Goal: Transaction & Acquisition: Purchase product/service

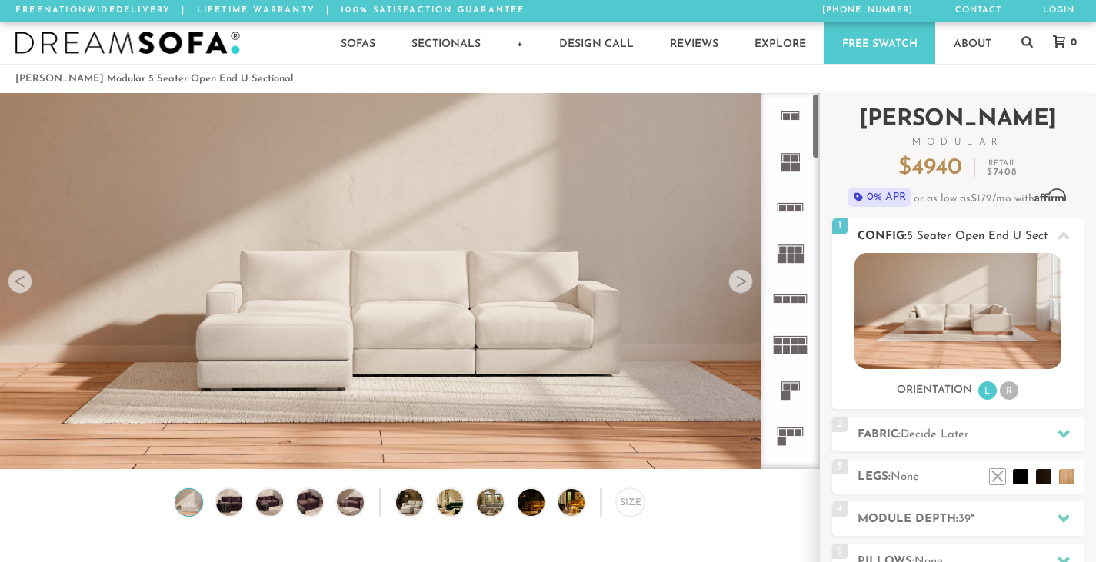
click at [893, 316] on img at bounding box center [957, 311] width 207 height 116
click at [1010, 393] on li "R" at bounding box center [1009, 390] width 18 height 18
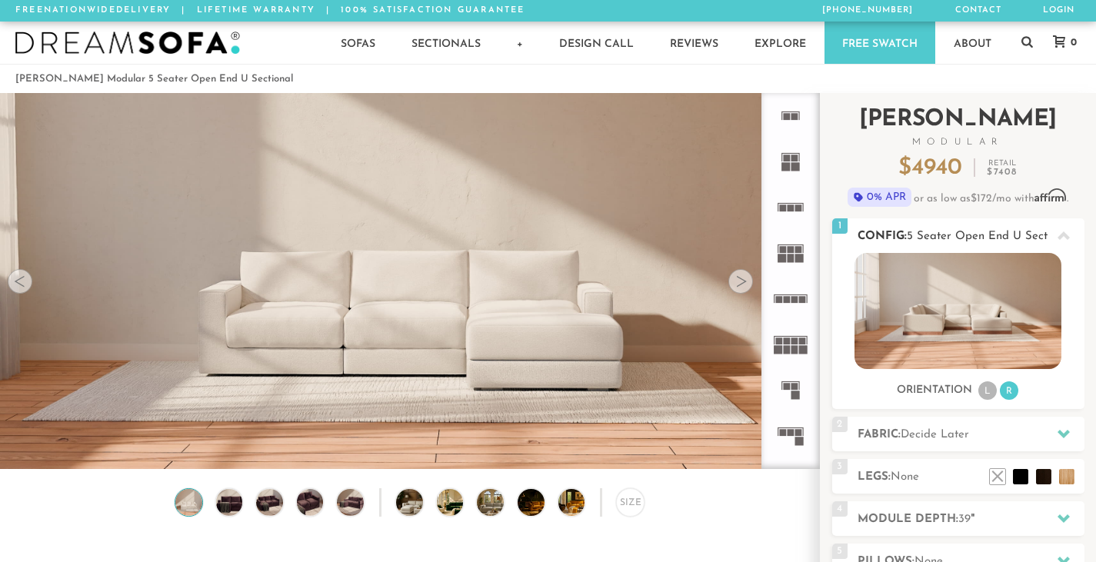
click at [984, 388] on li "L" at bounding box center [987, 390] width 18 height 18
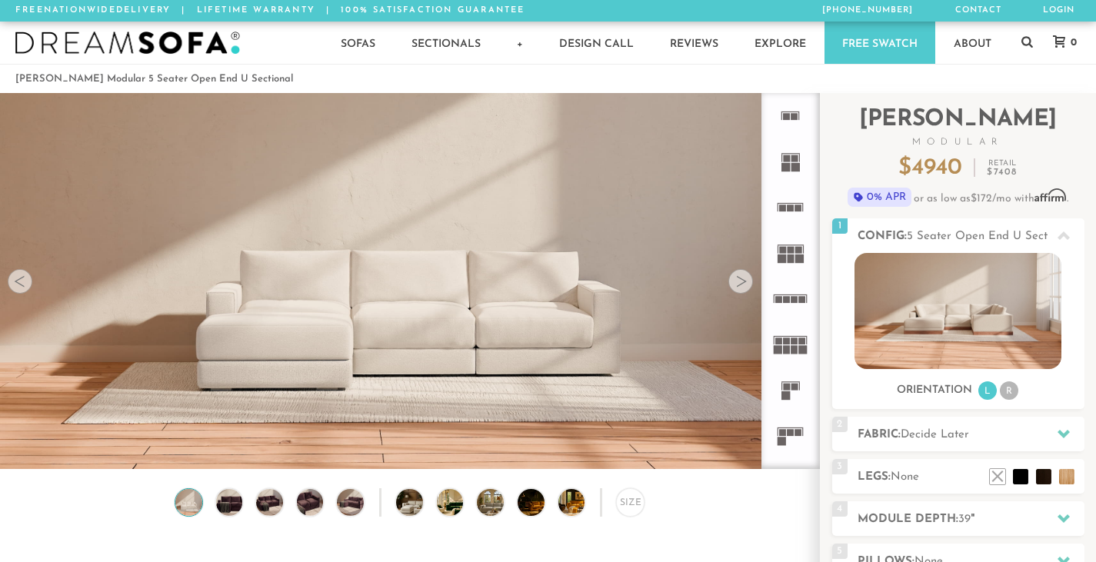
click at [749, 281] on div at bounding box center [740, 281] width 25 height 25
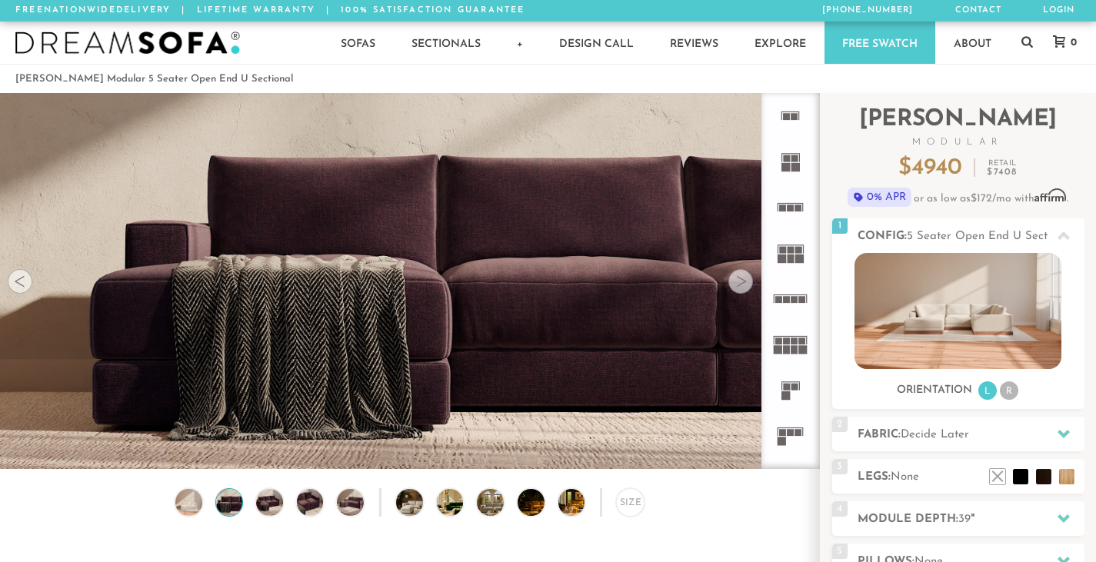
click at [21, 284] on div at bounding box center [20, 281] width 25 height 25
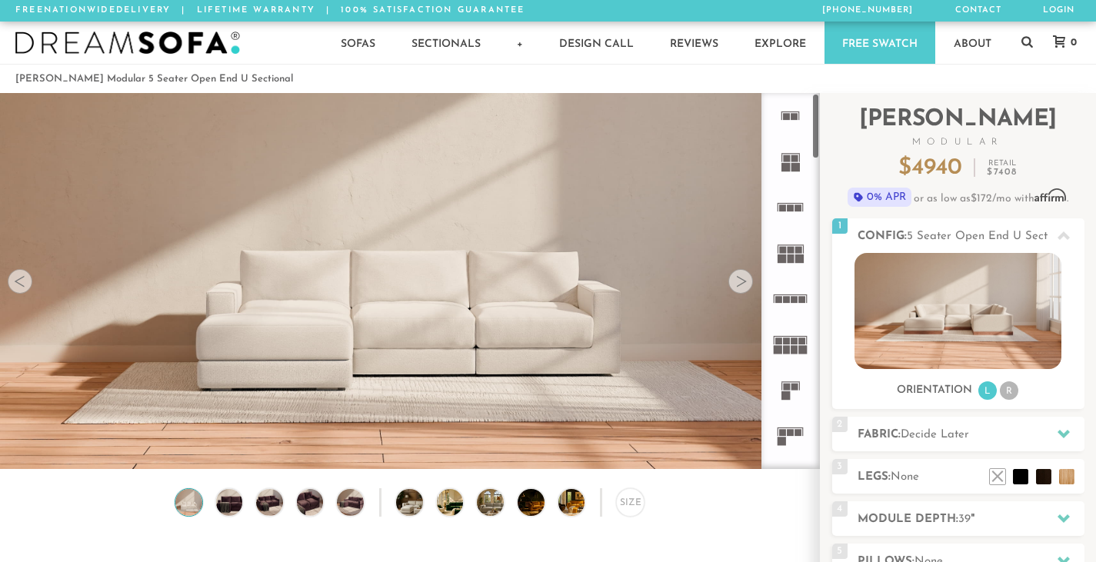
click at [797, 338] on rect at bounding box center [794, 341] width 7 height 7
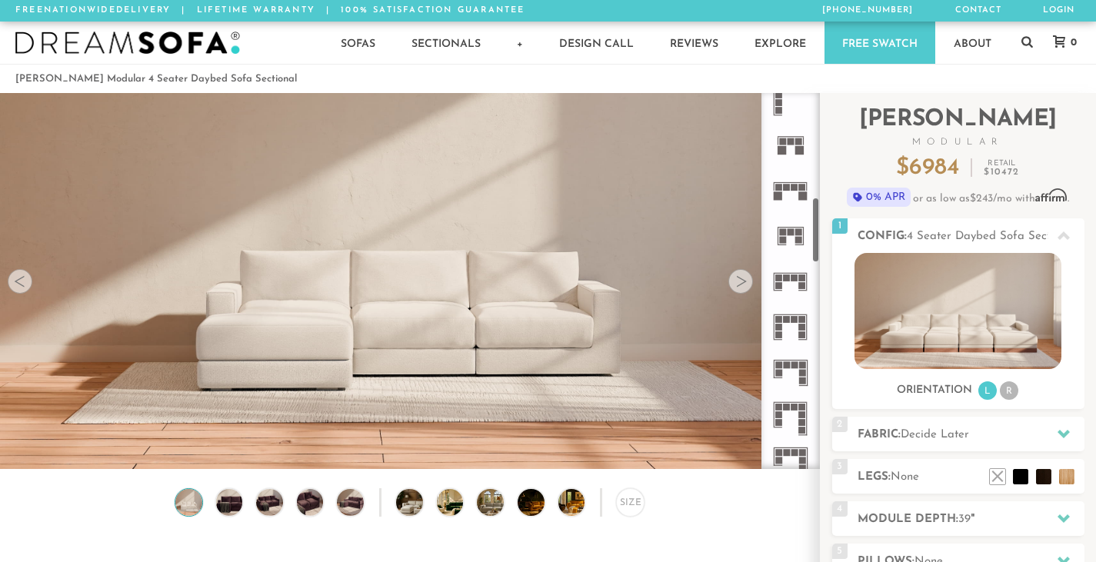
scroll to position [614, 0]
click at [789, 367] on icon at bounding box center [789, 369] width 45 height 45
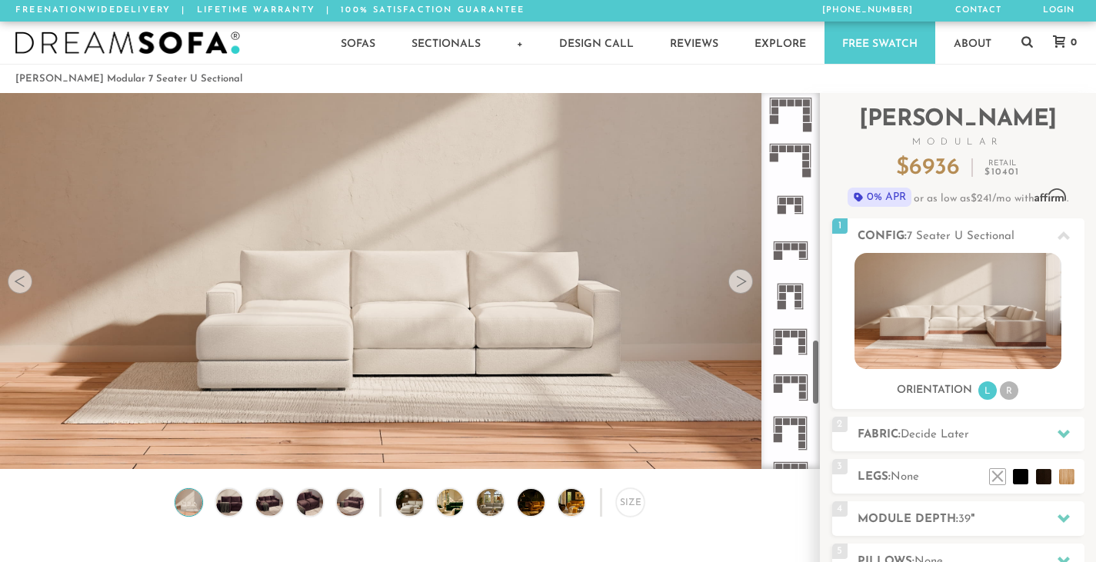
scroll to position [1420, 0]
click at [790, 374] on rect at bounding box center [791, 373] width 34 height 1
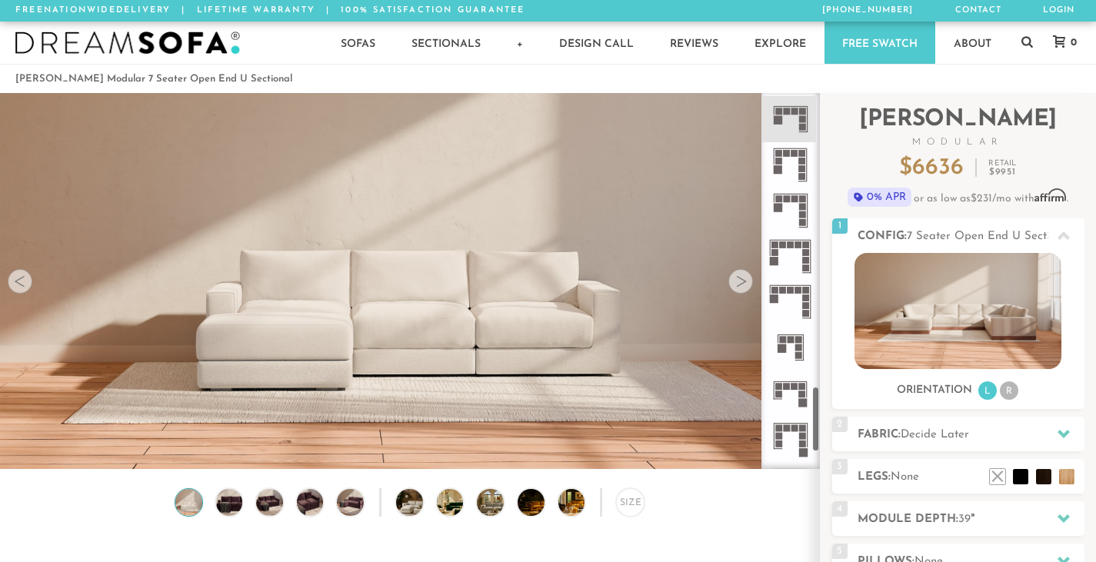
scroll to position [1686, 0]
click at [790, 346] on icon at bounding box center [789, 347] width 45 height 45
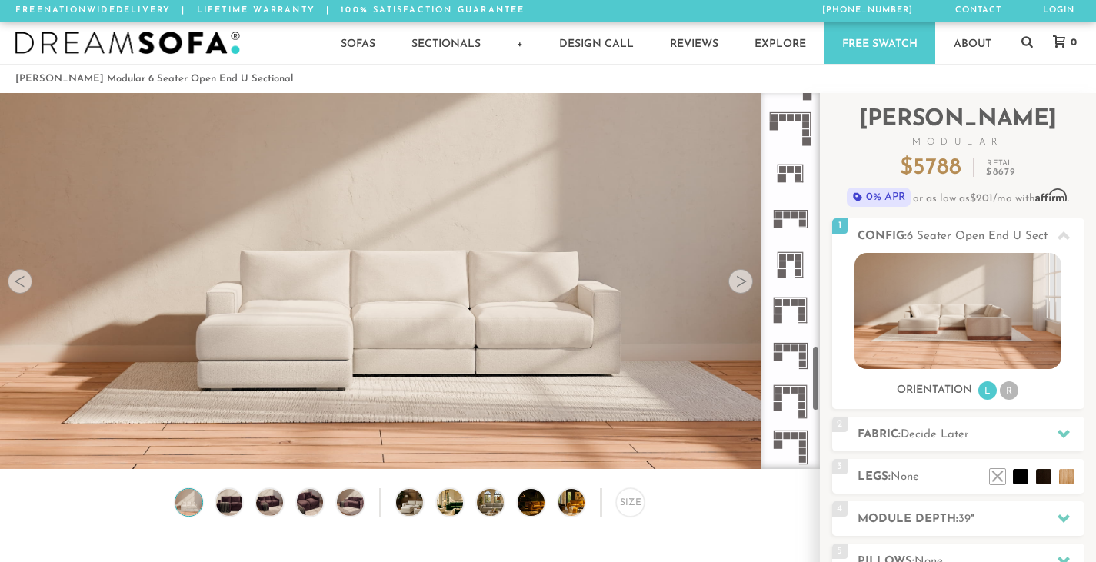
scroll to position [1448, 0]
click at [794, 221] on icon at bounding box center [789, 220] width 45 height 45
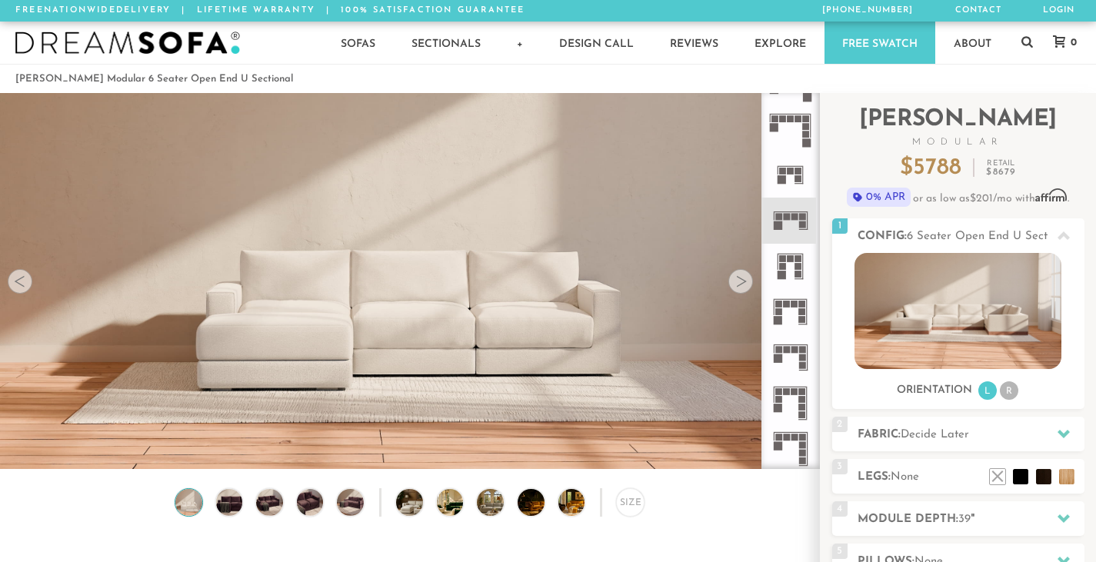
click at [790, 178] on icon at bounding box center [789, 174] width 45 height 45
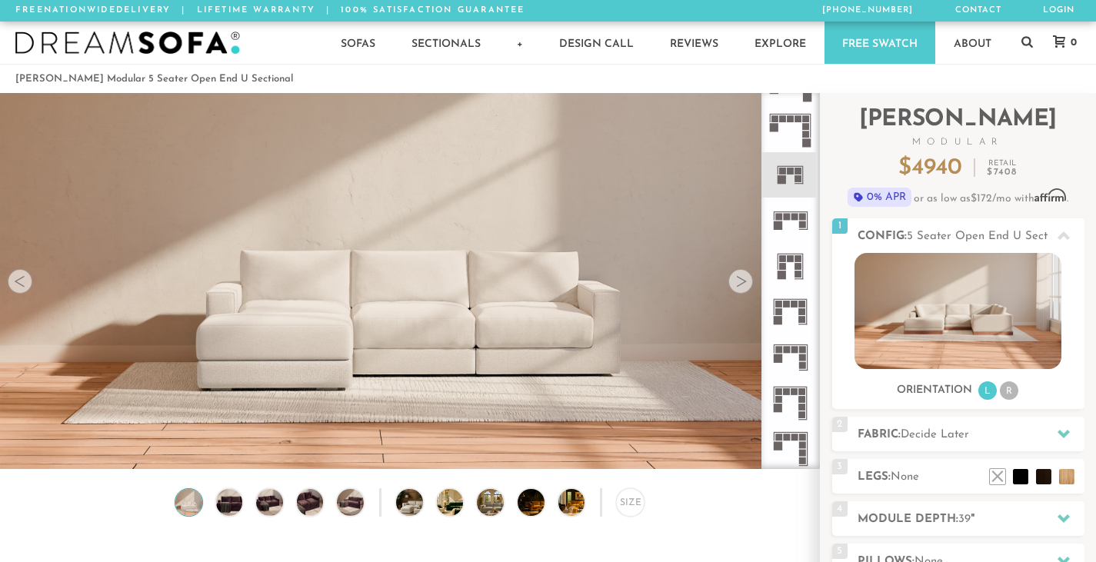
click at [737, 284] on div at bounding box center [740, 281] width 25 height 25
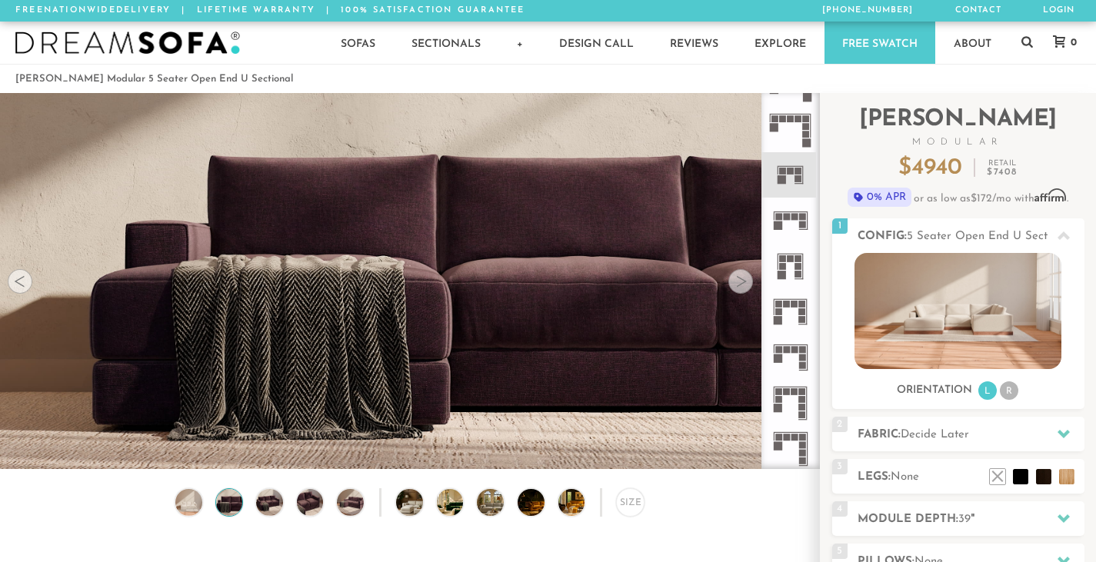
click at [737, 284] on div at bounding box center [740, 281] width 25 height 25
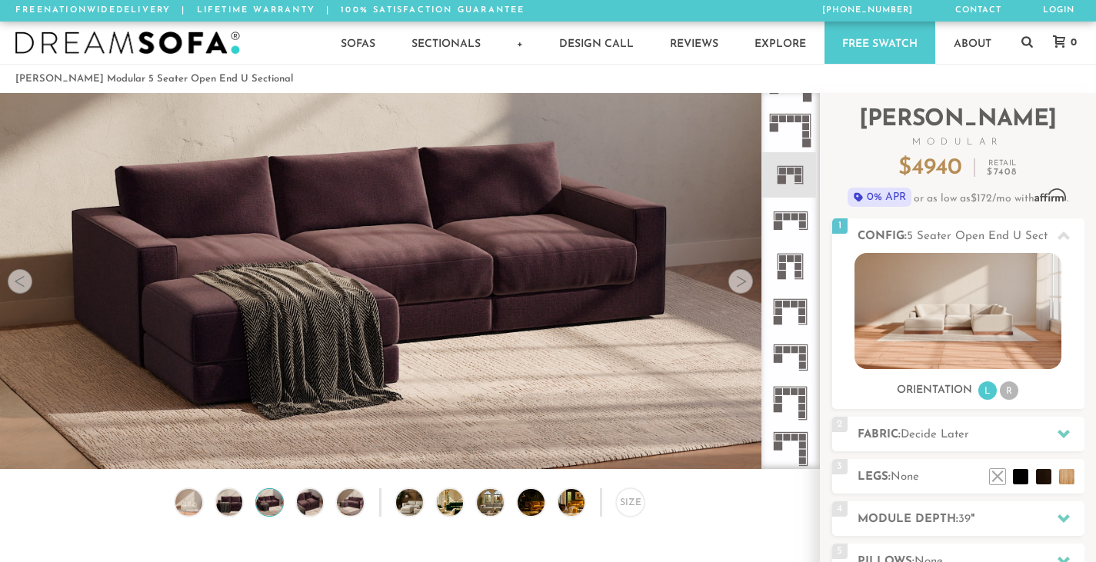
click at [737, 284] on div at bounding box center [740, 281] width 25 height 25
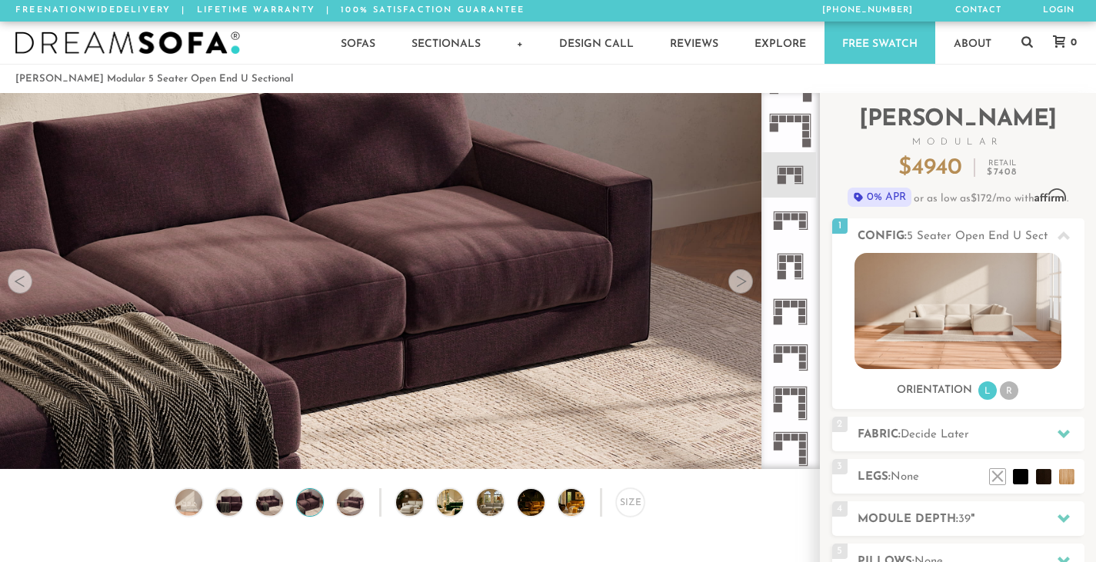
click at [737, 284] on div at bounding box center [740, 281] width 25 height 25
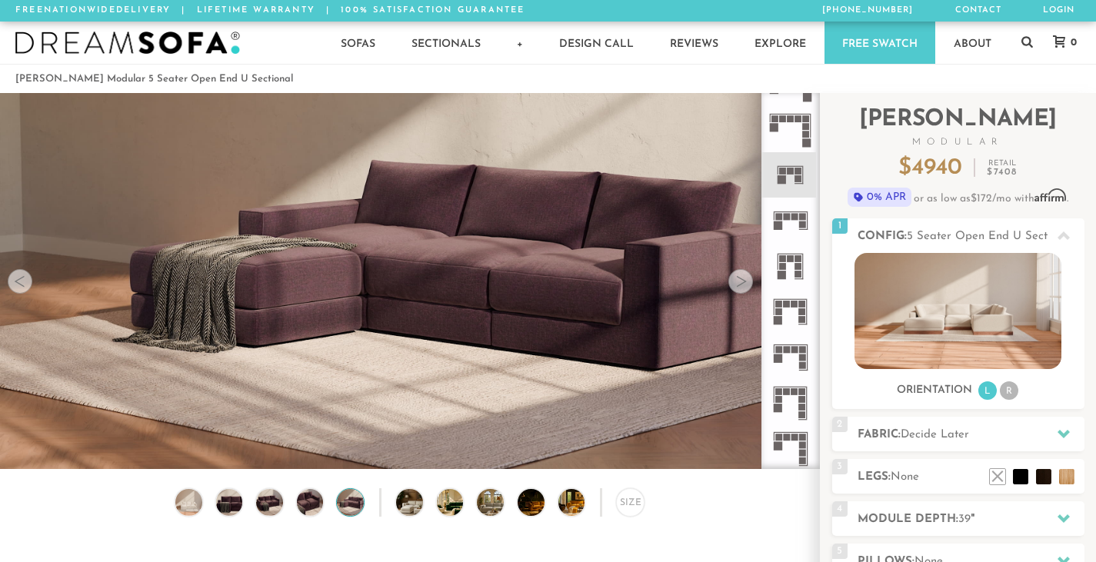
click at [737, 284] on div at bounding box center [740, 281] width 25 height 25
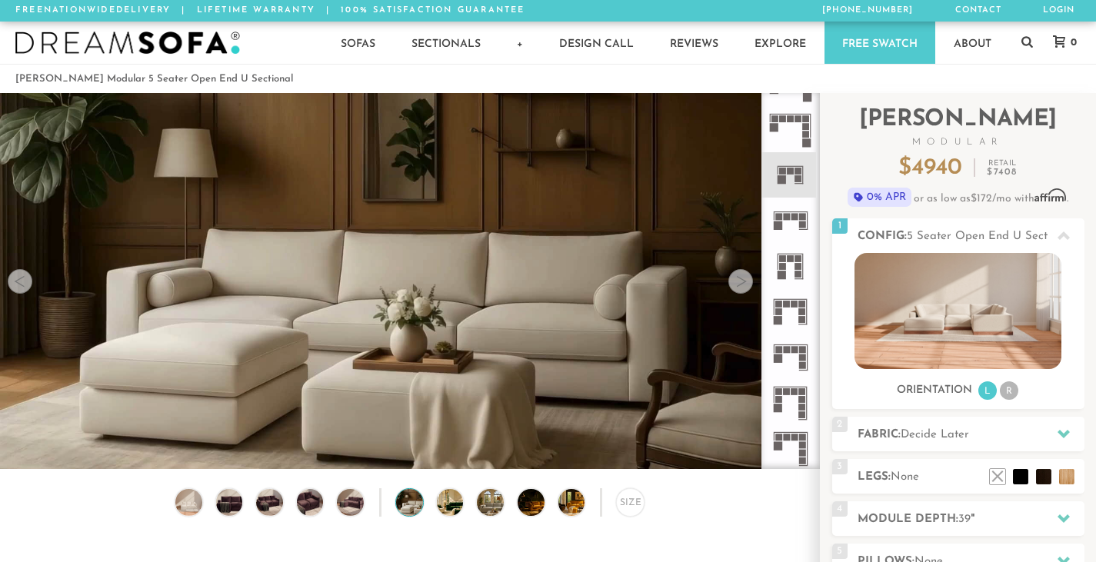
click at [737, 284] on div at bounding box center [740, 281] width 25 height 25
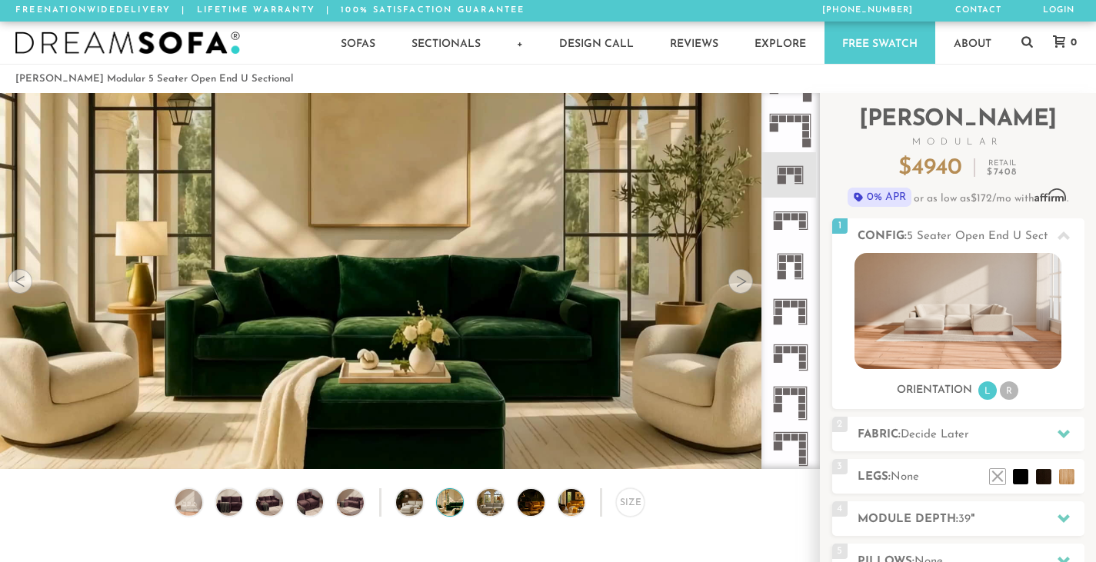
click at [737, 284] on div at bounding box center [740, 281] width 25 height 25
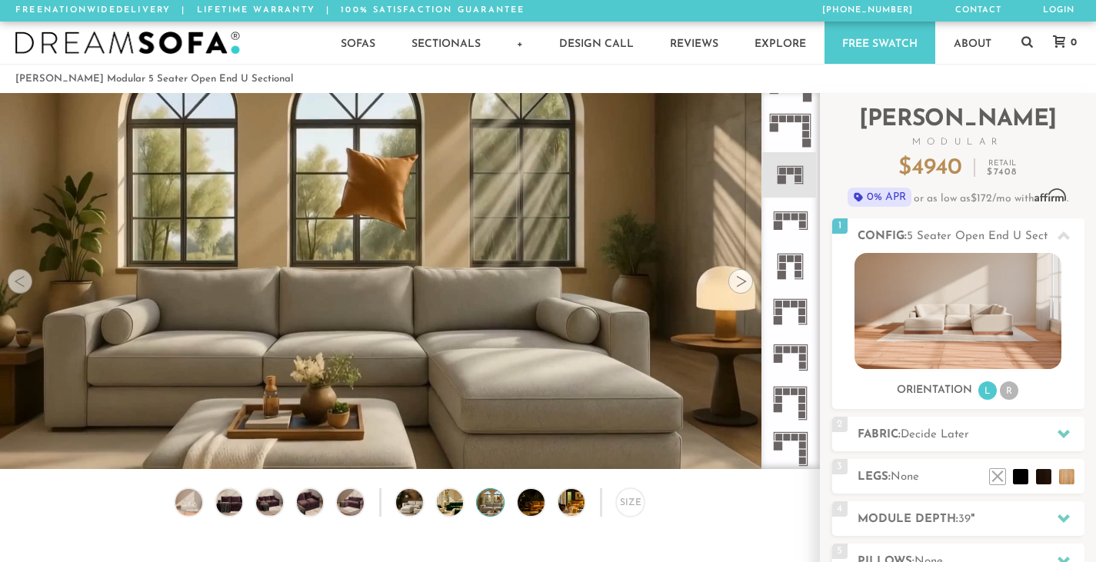
click at [17, 284] on div at bounding box center [20, 281] width 25 height 25
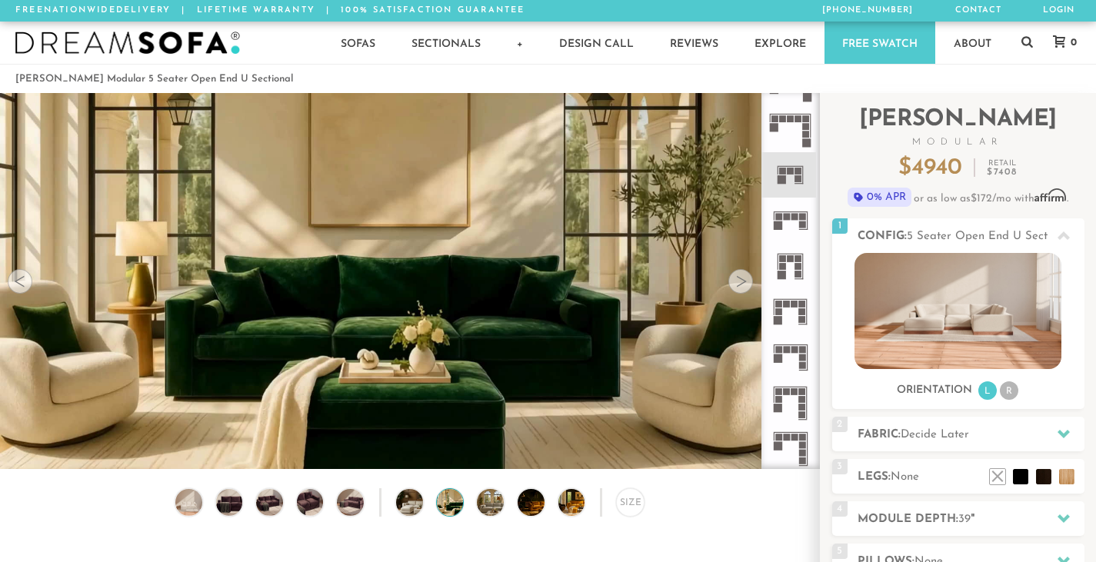
click at [17, 284] on div at bounding box center [20, 281] width 25 height 25
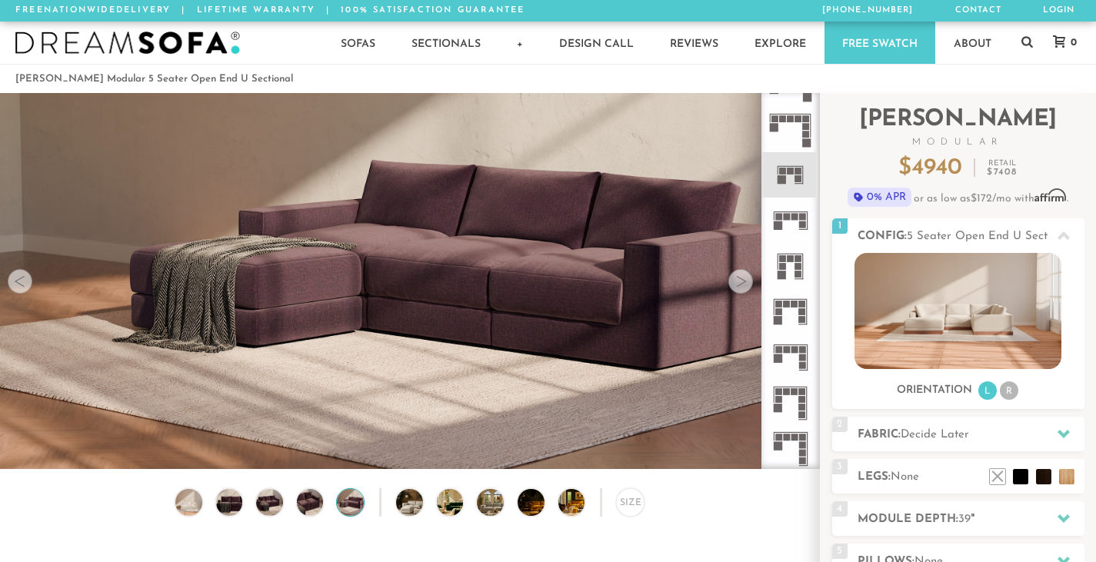
click at [17, 284] on div at bounding box center [20, 281] width 25 height 25
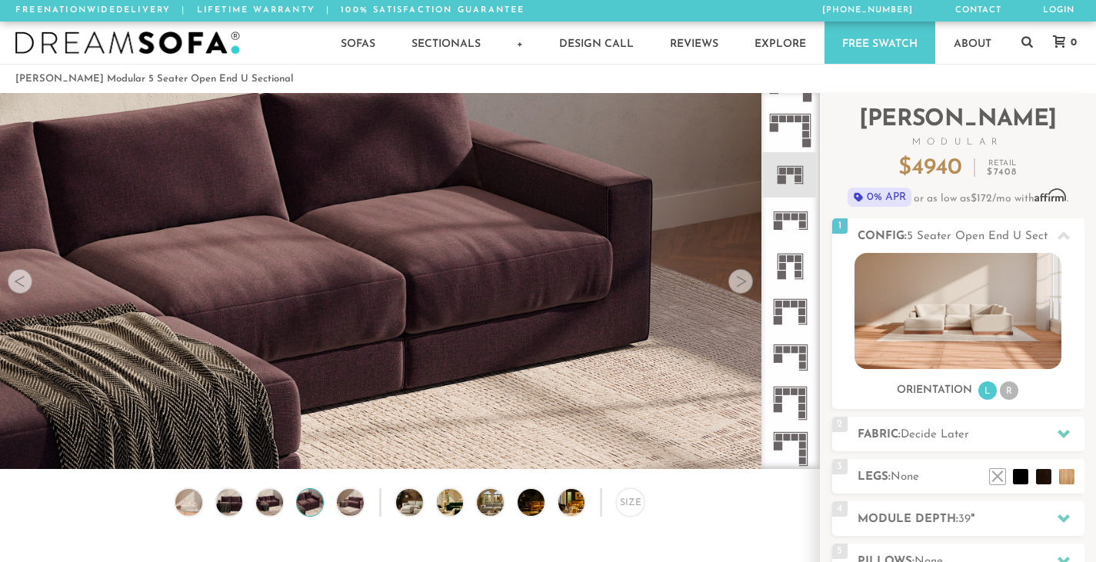
click at [17, 284] on div at bounding box center [20, 281] width 25 height 25
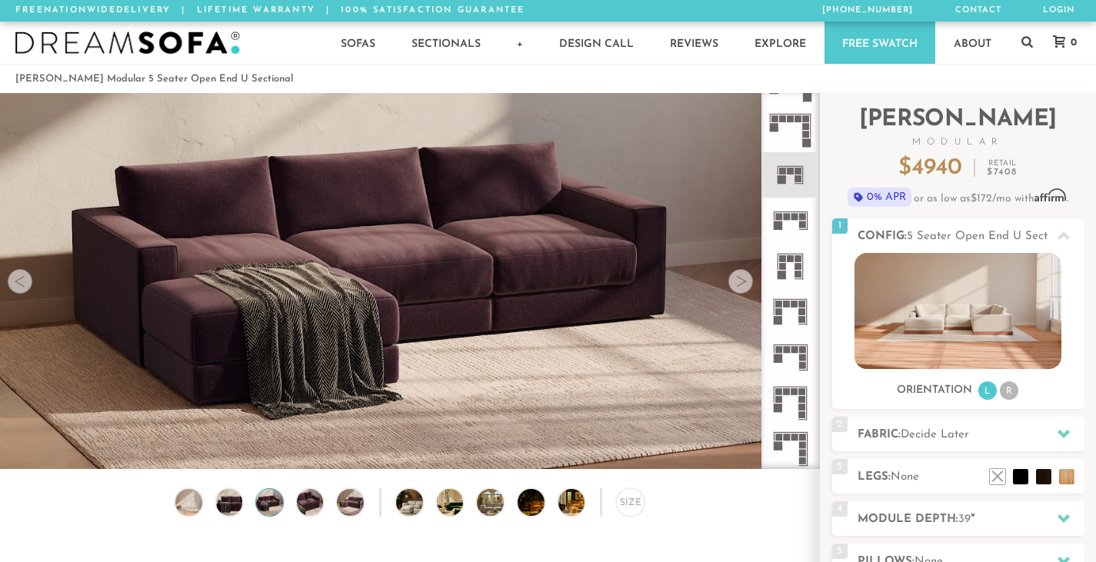
click at [17, 284] on div at bounding box center [20, 281] width 25 height 25
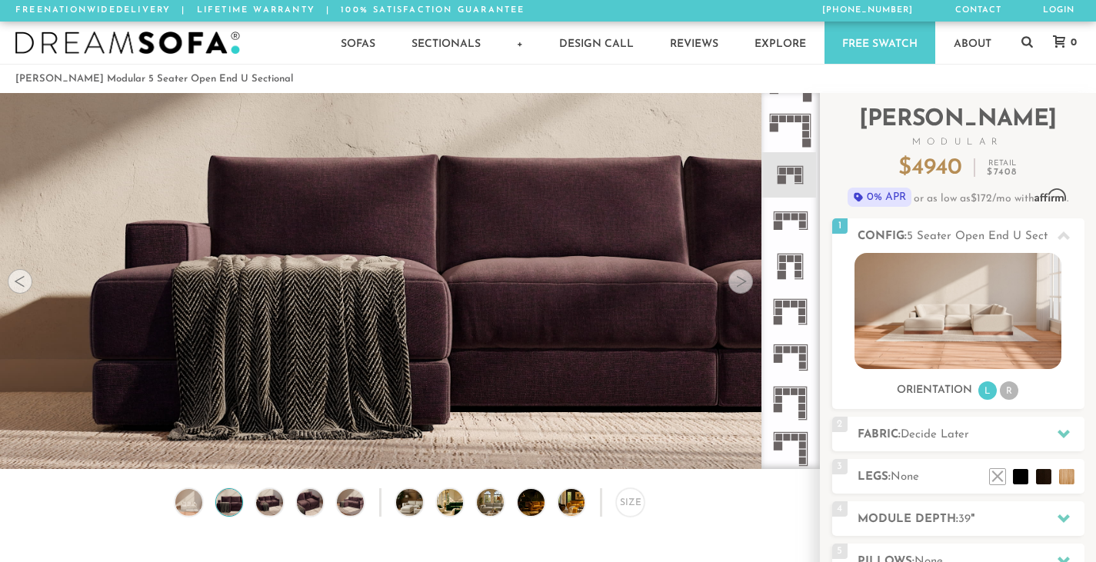
click at [17, 284] on div at bounding box center [20, 281] width 25 height 25
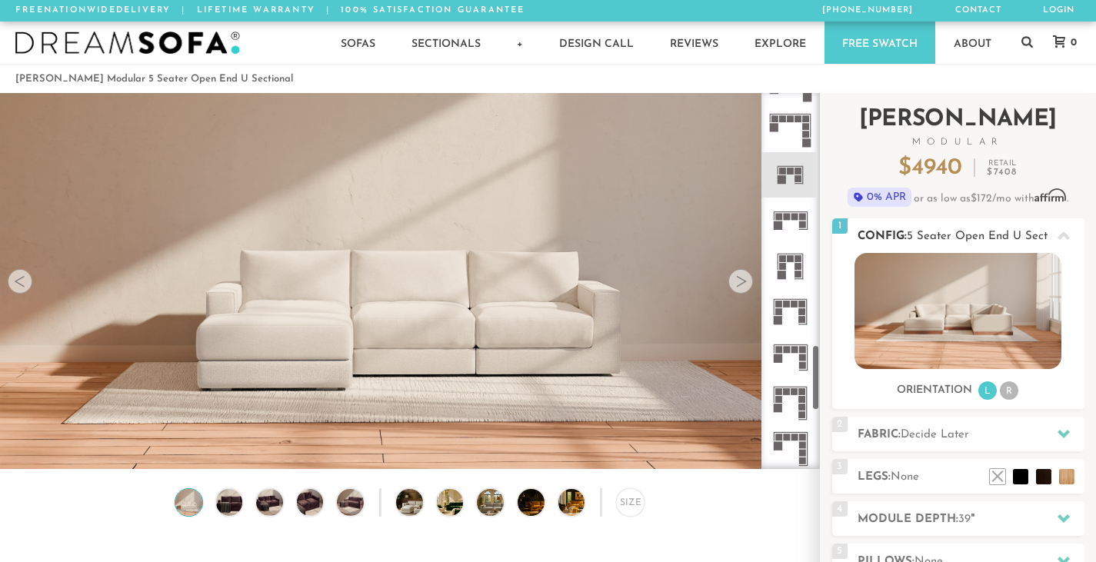
click at [961, 302] on img at bounding box center [957, 311] width 207 height 116
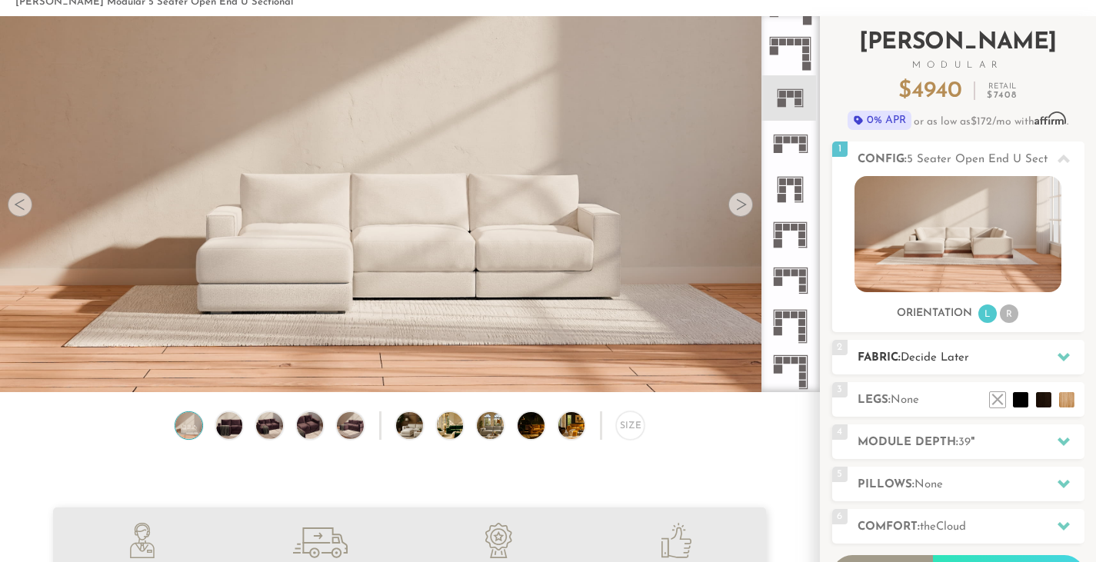
scroll to position [78, 0]
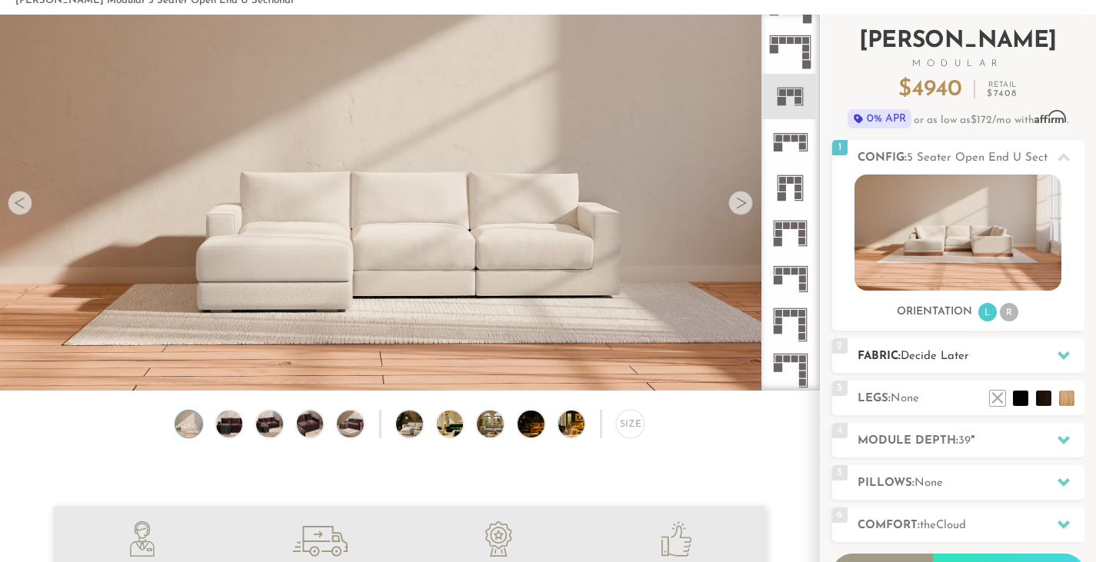
click at [1044, 358] on h2 "Fabric: Decide Later" at bounding box center [970, 357] width 227 height 18
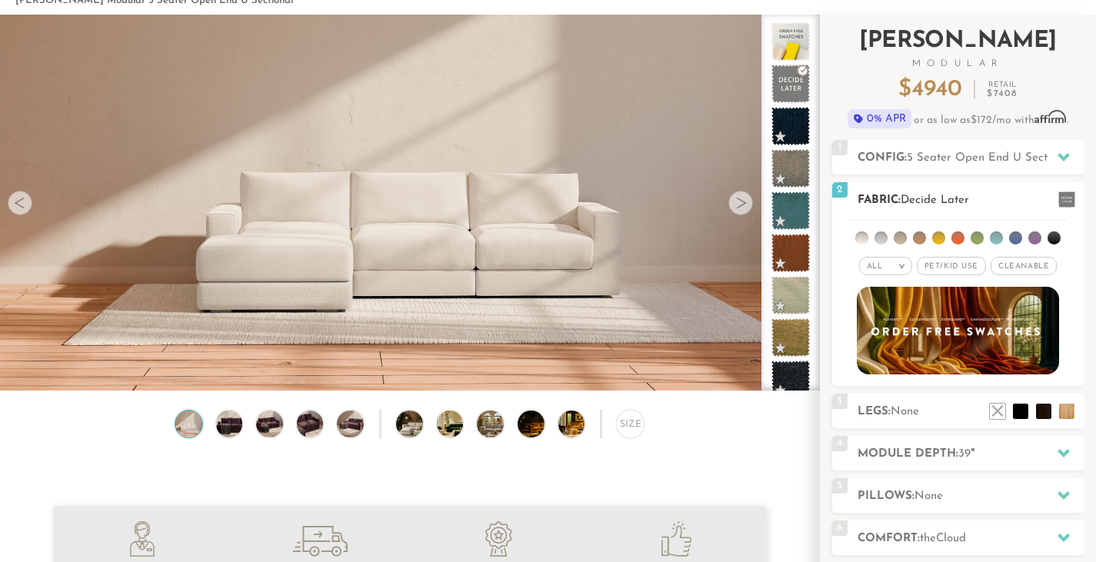
click at [901, 261] on div "All >" at bounding box center [885, 266] width 53 height 18
click at [885, 371] on li "Durable" at bounding box center [885, 375] width 53 height 22
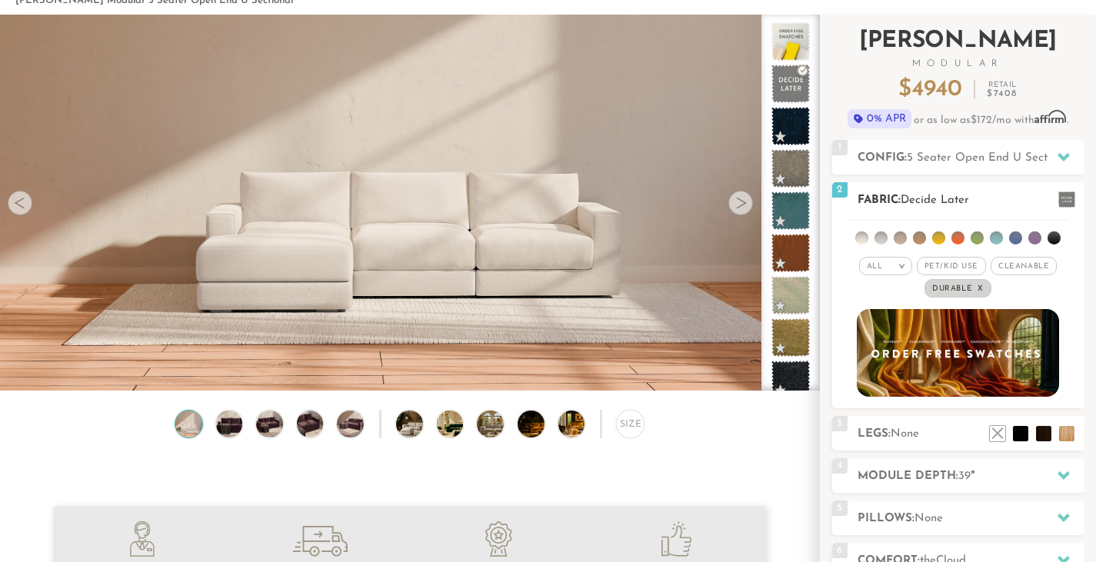
click at [952, 263] on span "Pet/Kid Use x" at bounding box center [951, 266] width 69 height 18
click at [1015, 265] on span "Cleanable x" at bounding box center [1029, 266] width 66 height 18
click at [861, 235] on li at bounding box center [861, 237] width 13 height 13
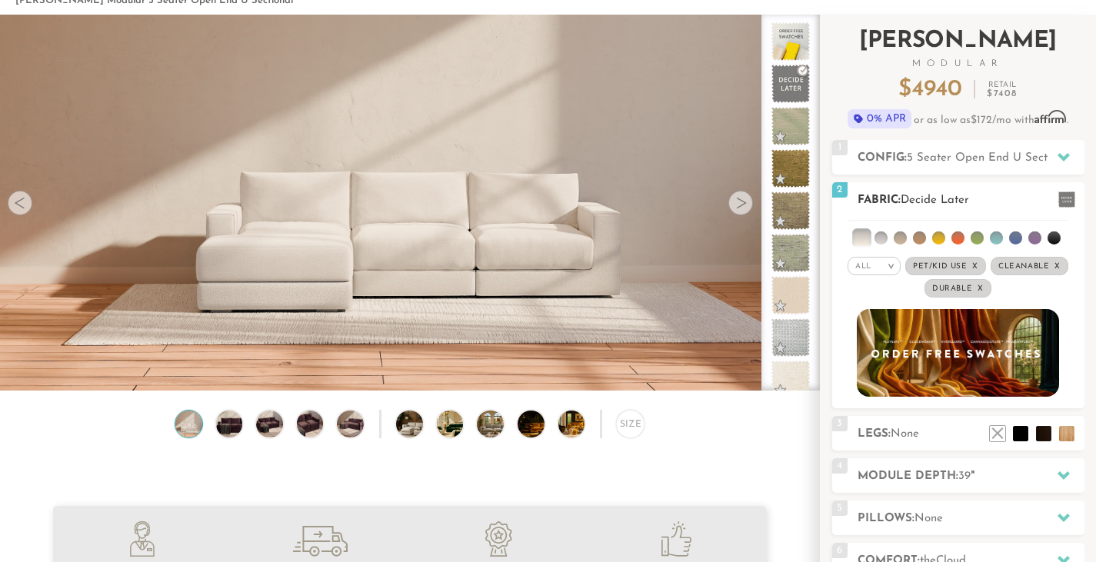
click at [920, 240] on li at bounding box center [919, 237] width 13 height 13
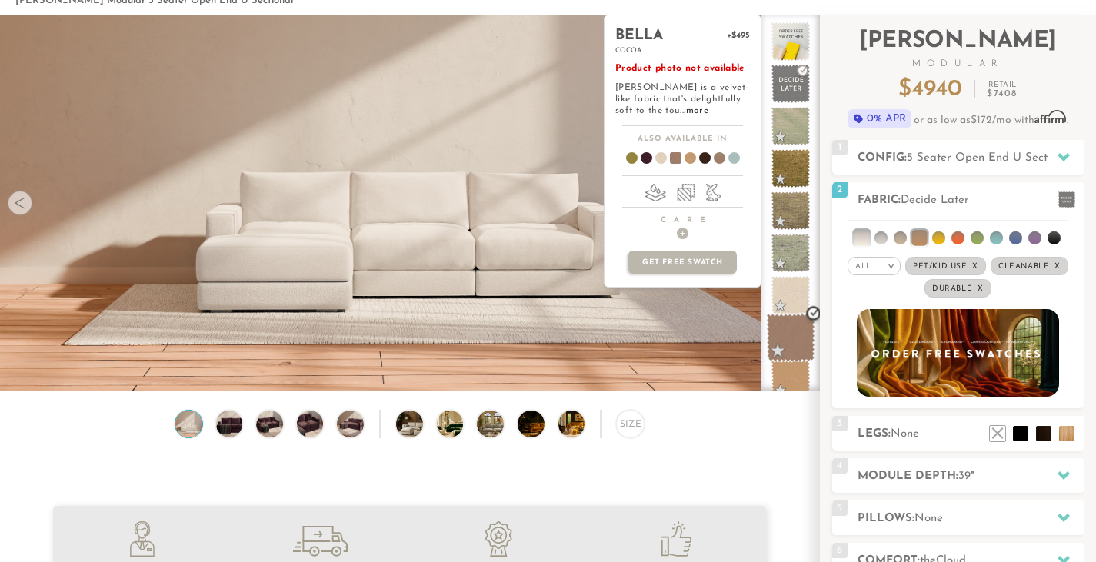
click at [792, 332] on span at bounding box center [791, 338] width 48 height 48
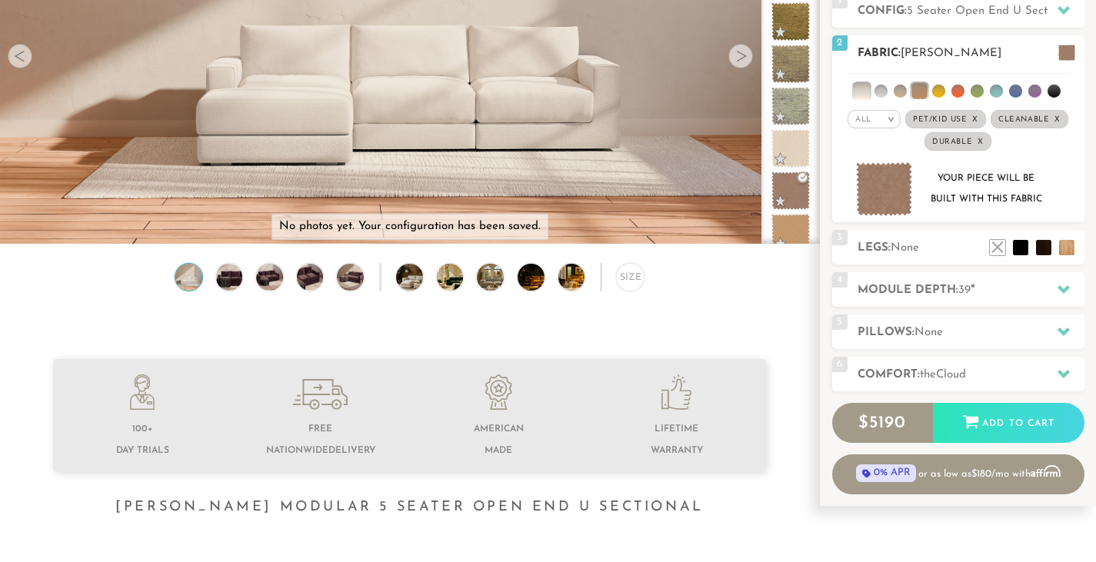
scroll to position [226, 0]
click at [982, 334] on h2 "Pillows: None" at bounding box center [970, 332] width 227 height 18
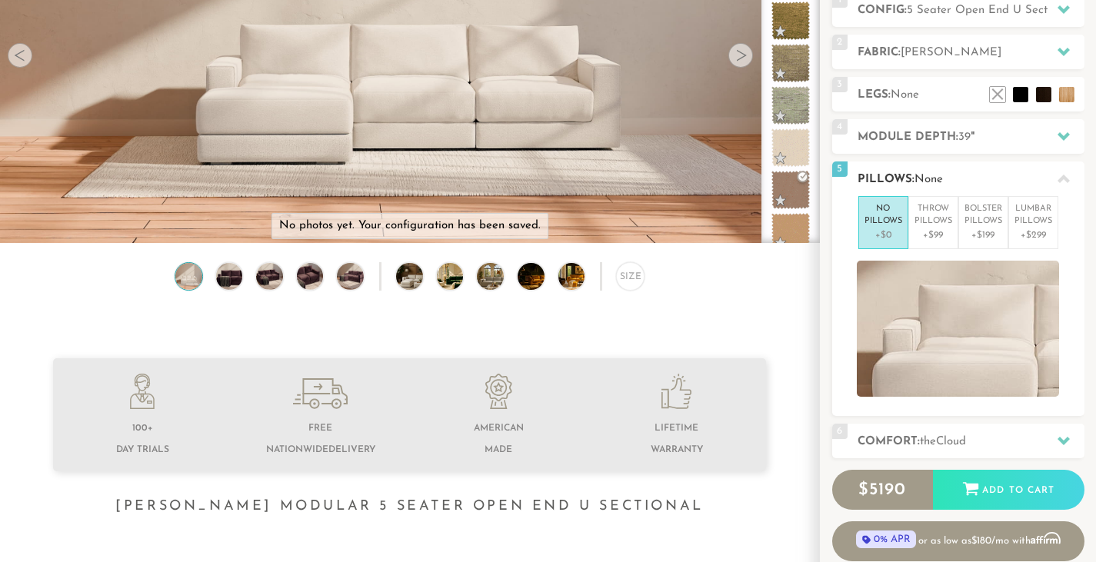
click at [1068, 177] on icon at bounding box center [1063, 179] width 12 height 12
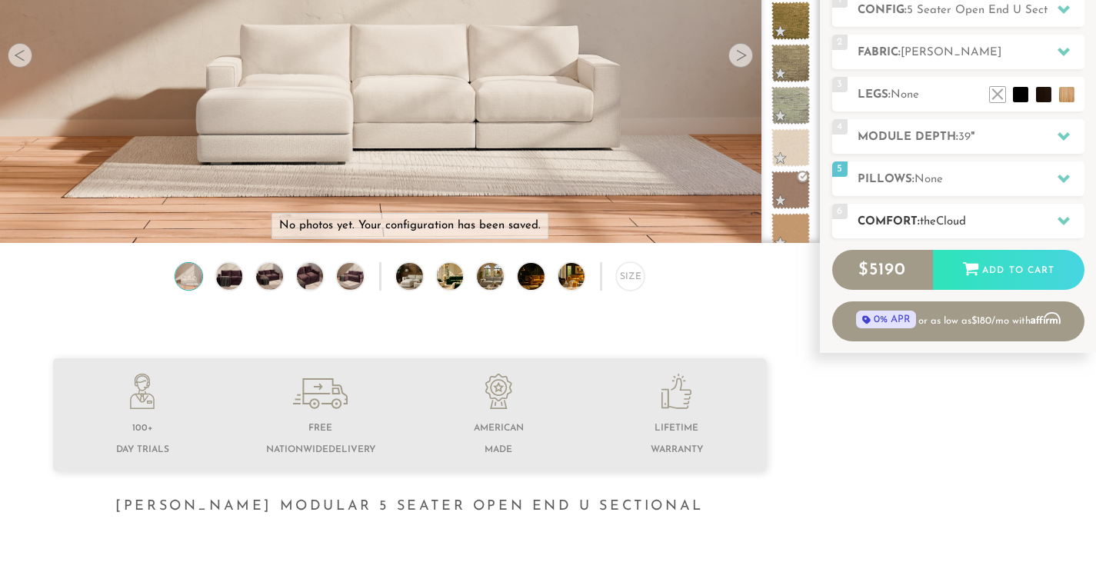
click at [1043, 222] on h2 "Comfort: the Cloud" at bounding box center [970, 222] width 227 height 18
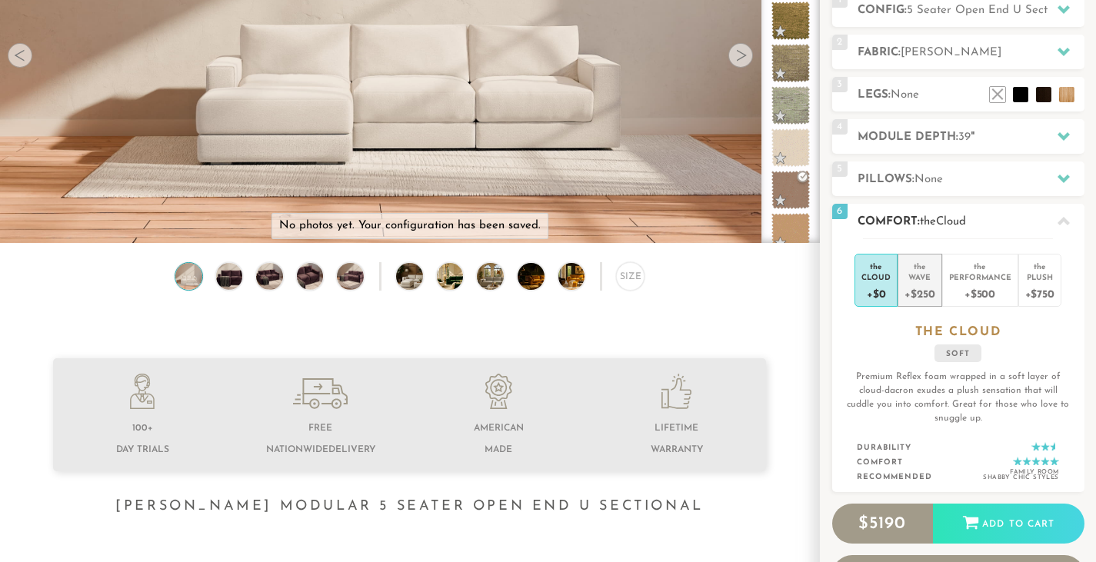
click at [920, 277] on div "Wave" at bounding box center [919, 276] width 30 height 11
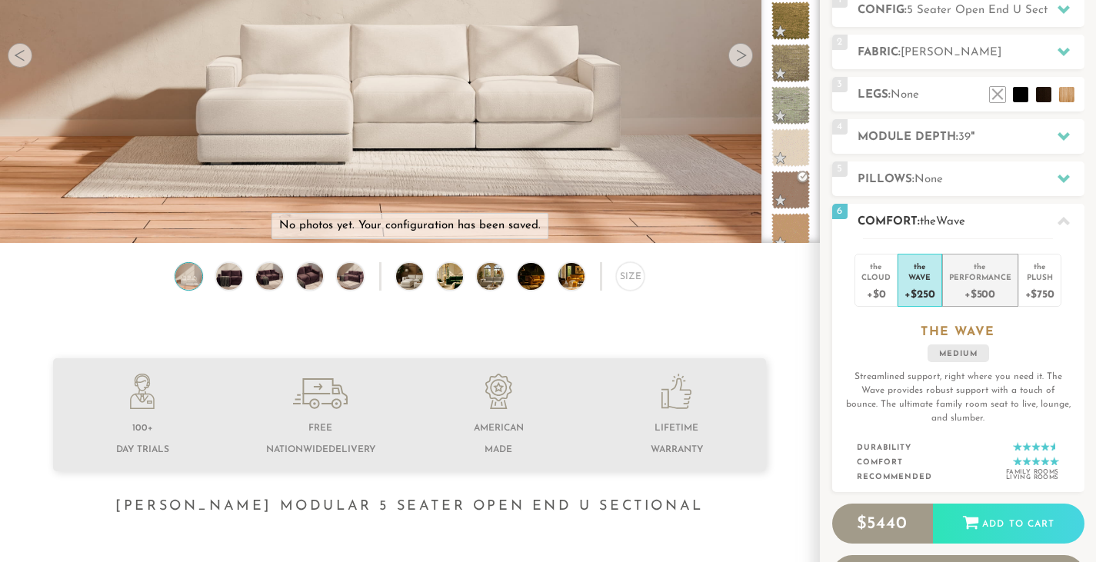
click at [973, 284] on div "+$500" at bounding box center [980, 293] width 62 height 22
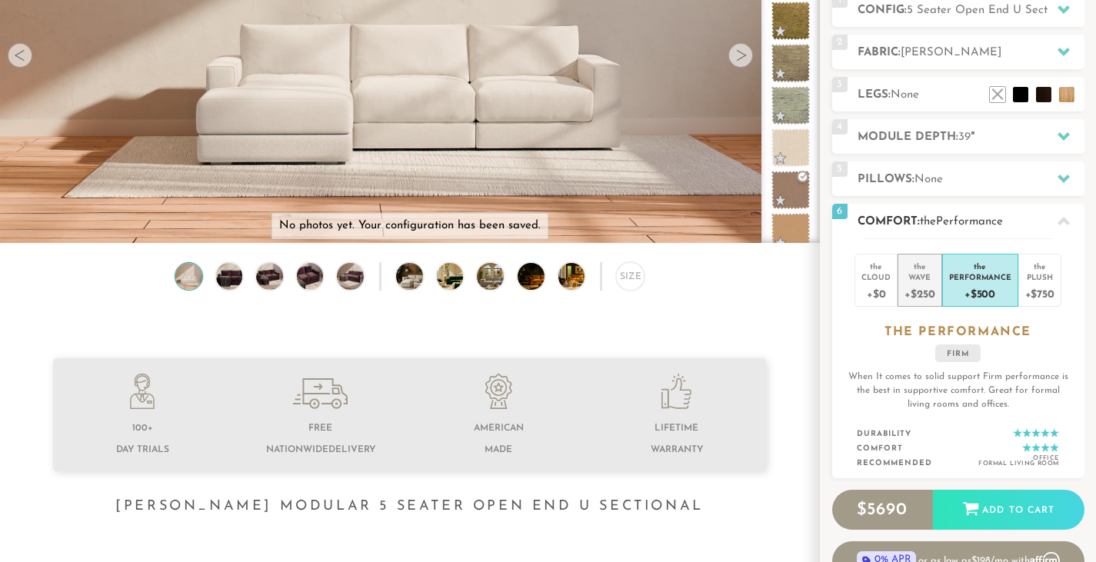
click at [918, 279] on div "Wave" at bounding box center [919, 276] width 30 height 11
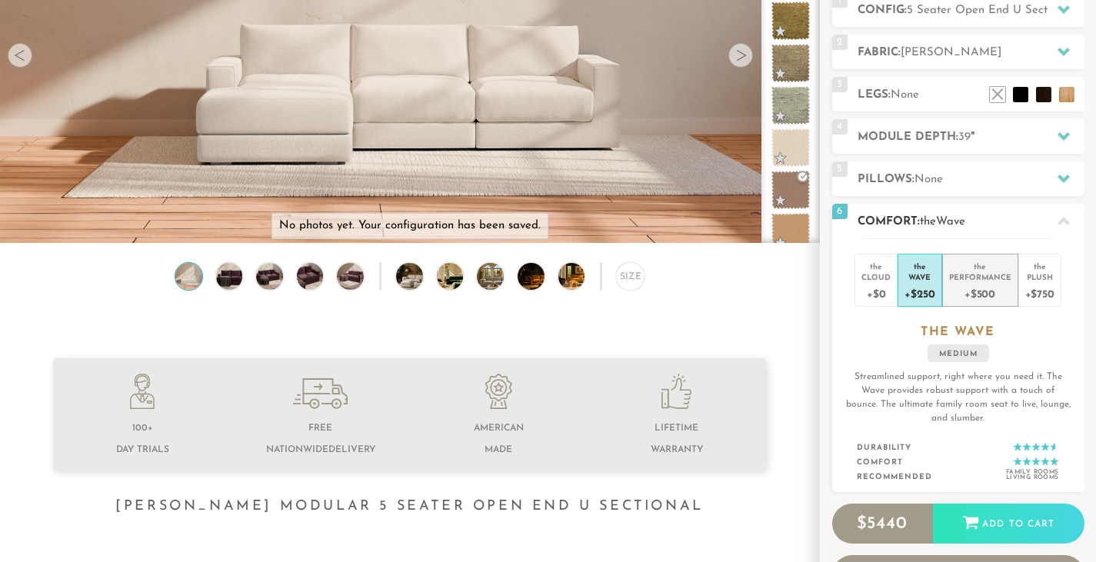
click at [966, 277] on div "Performance" at bounding box center [980, 276] width 62 height 11
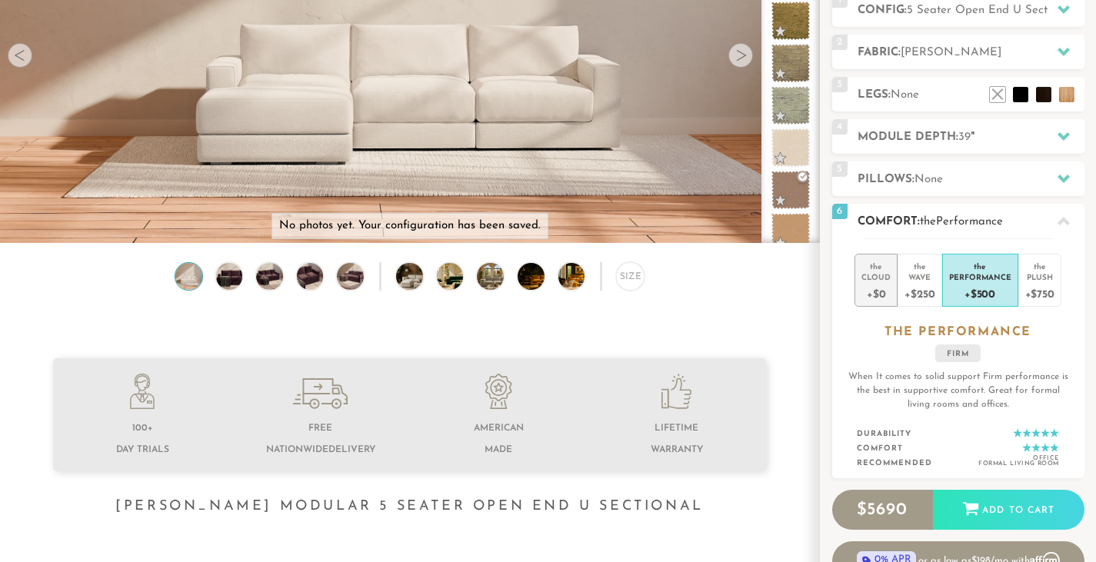
click at [880, 278] on div "Cloud" at bounding box center [875, 276] width 29 height 11
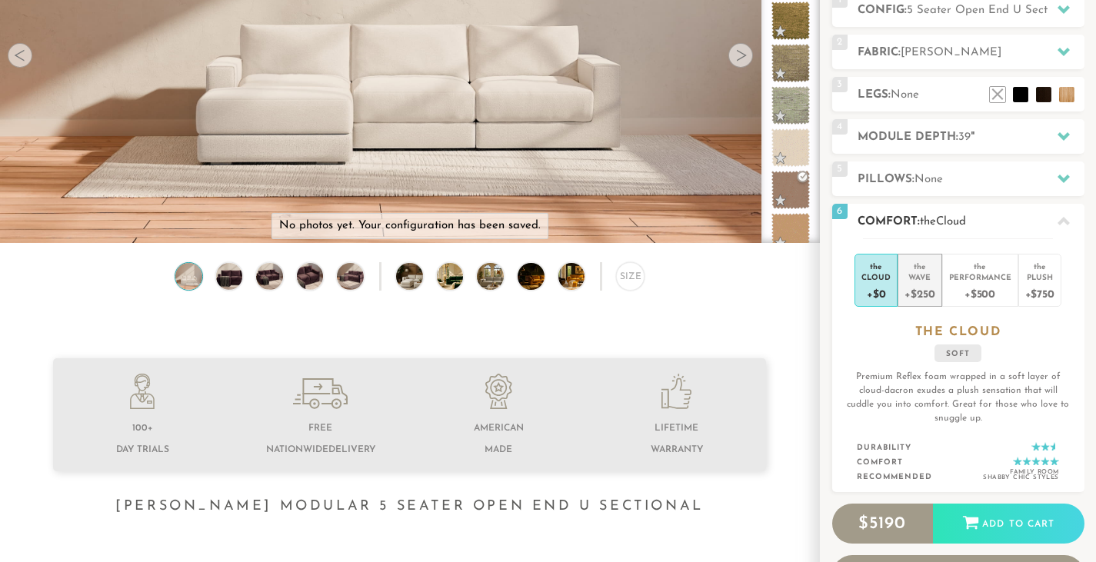
click at [923, 271] on div "the" at bounding box center [919, 263] width 30 height 15
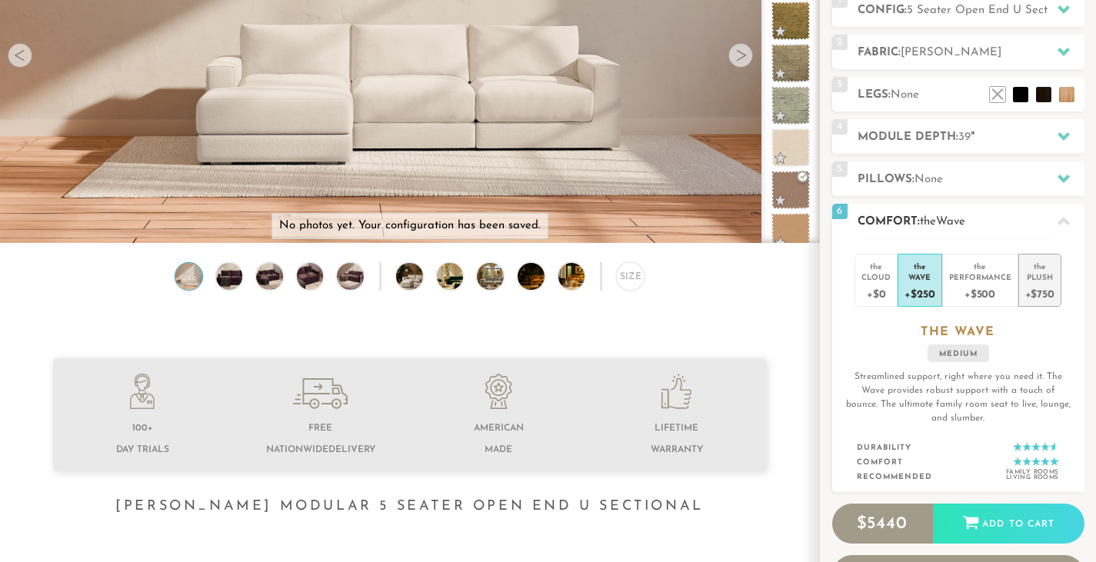
click at [1040, 280] on div "Plush" at bounding box center [1039, 276] width 29 height 11
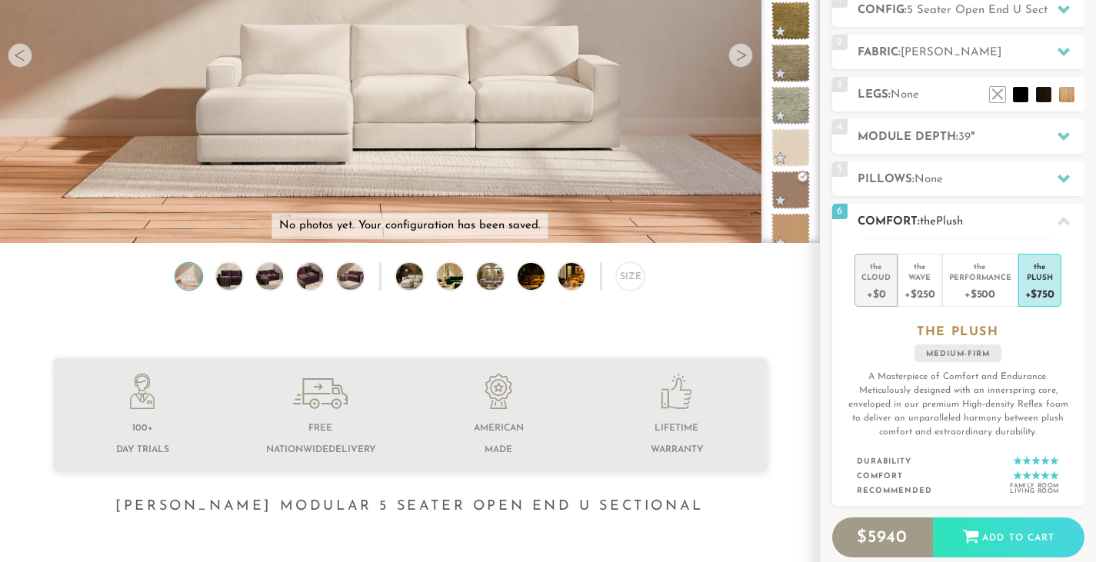
click at [870, 275] on div "Cloud" at bounding box center [875, 276] width 29 height 11
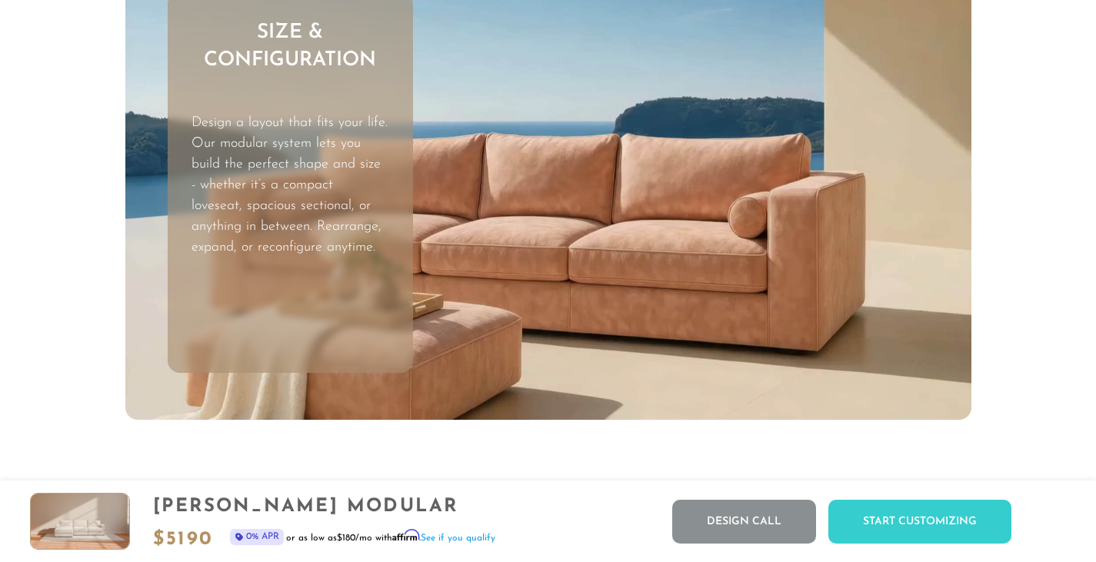
scroll to position [4422, 0]
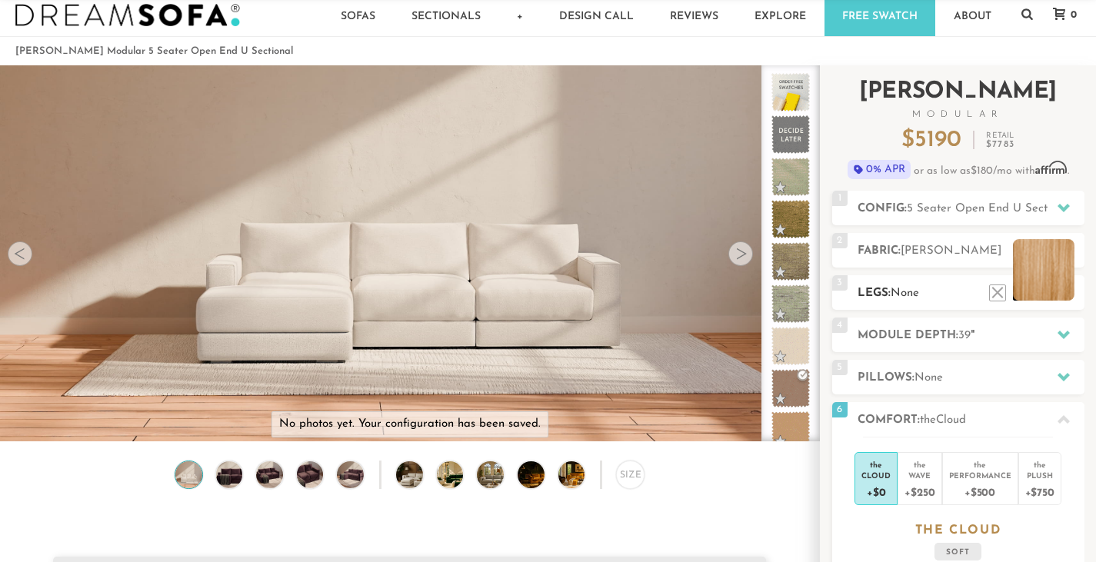
click at [1071, 296] on li at bounding box center [1044, 270] width 62 height 62
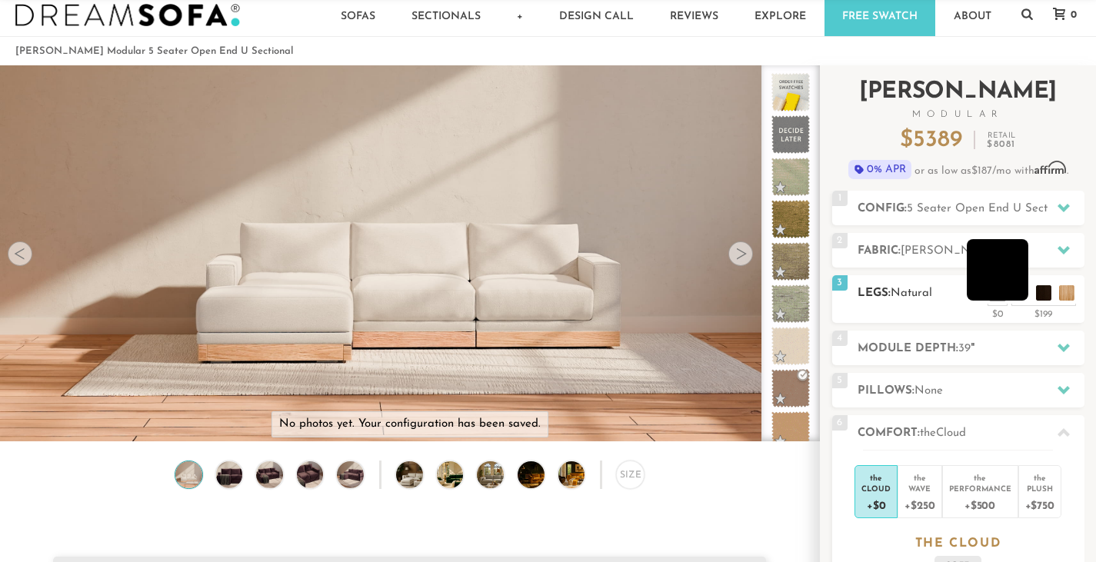
click at [1017, 291] on li at bounding box center [998, 270] width 62 height 62
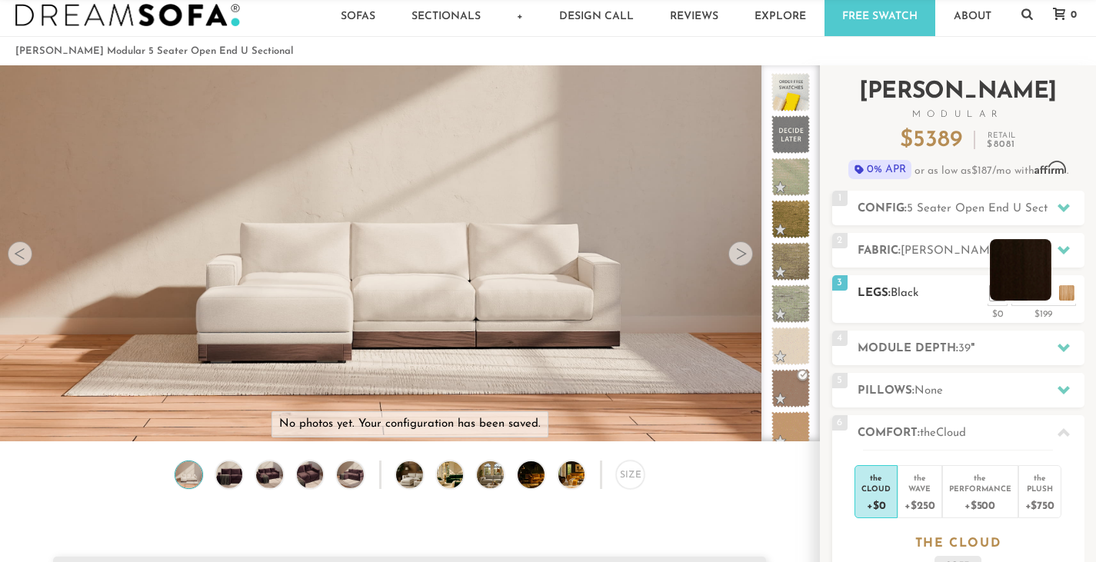
click at [1038, 291] on li at bounding box center [1021, 270] width 62 height 62
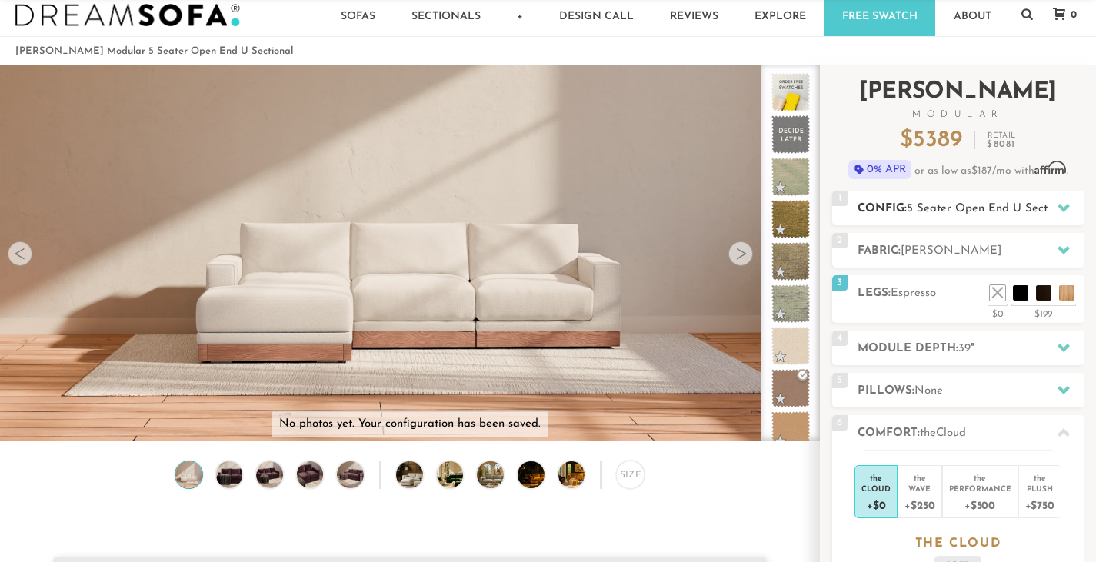
click at [1005, 203] on span "5 Seater Open End U Sectional" at bounding box center [990, 209] width 166 height 12
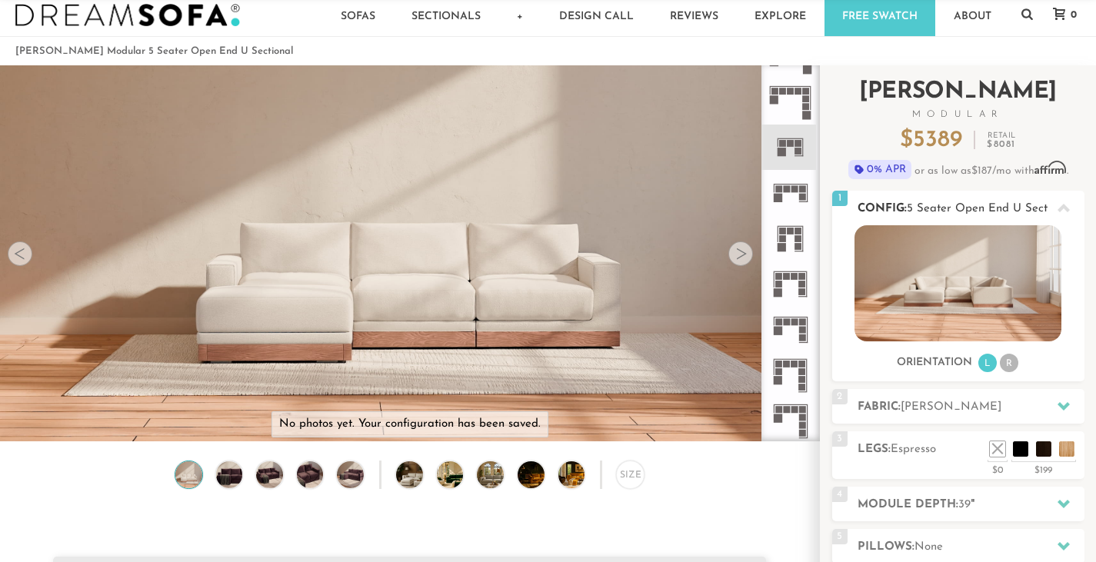
click at [1005, 203] on span "5 Seater Open End U Sectional" at bounding box center [990, 209] width 166 height 12
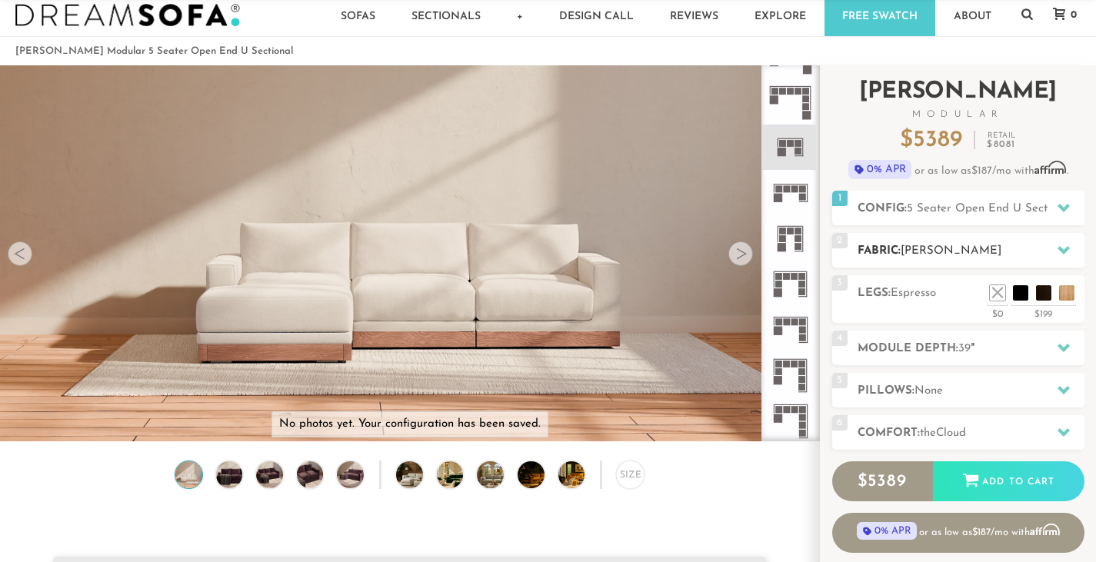
click at [989, 250] on h2 "Fabric: [PERSON_NAME]" at bounding box center [970, 251] width 227 height 18
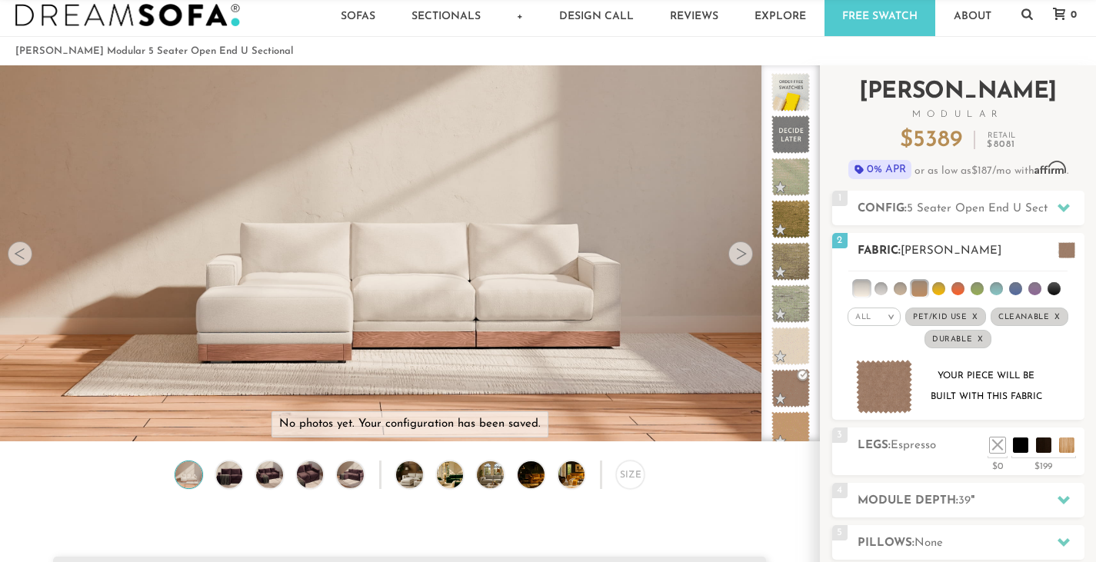
click at [917, 290] on li at bounding box center [918, 288] width 15 height 15
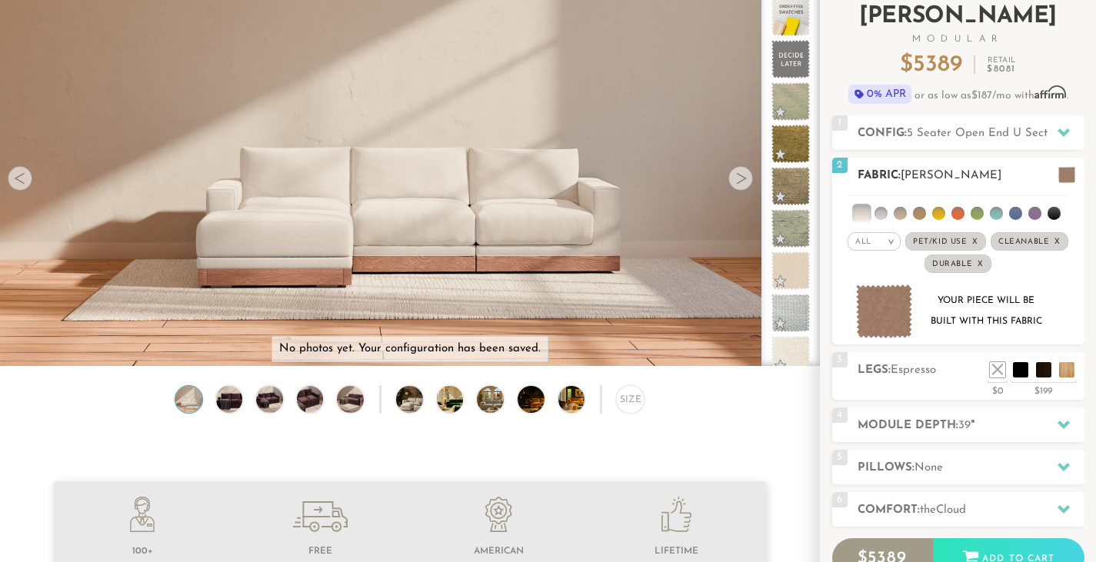
scroll to position [105, 0]
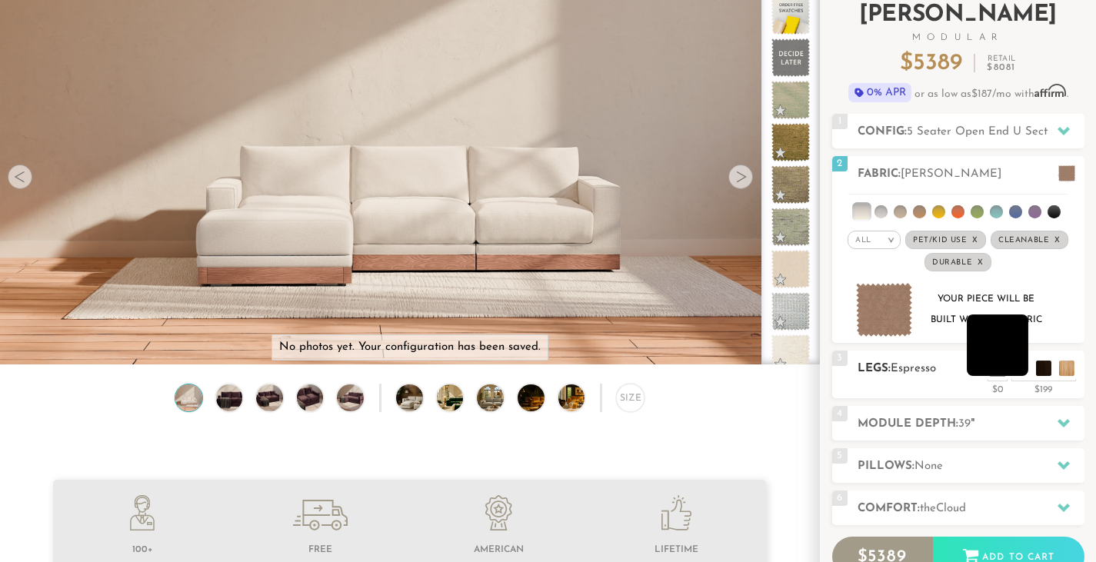
click at [1027, 368] on li at bounding box center [998, 346] width 62 height 62
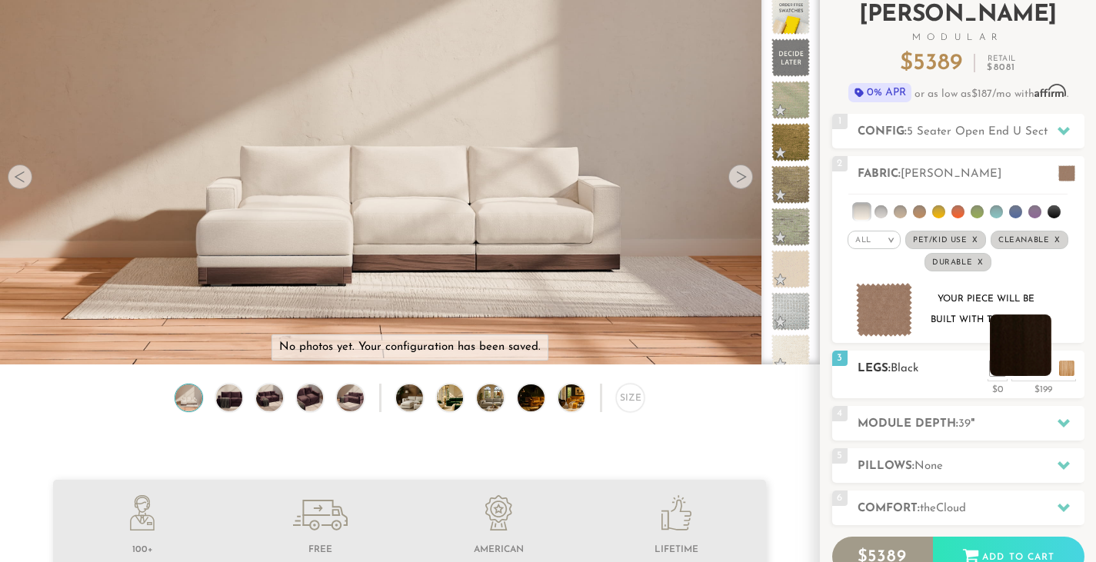
click at [1046, 364] on li at bounding box center [1021, 346] width 62 height 62
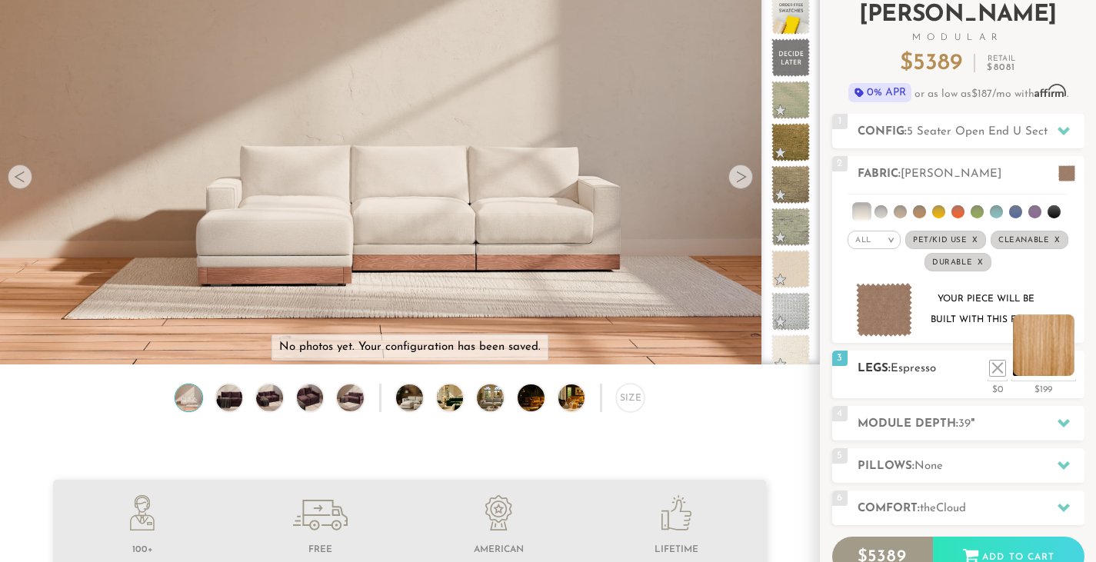
click at [1065, 362] on li at bounding box center [1044, 346] width 62 height 62
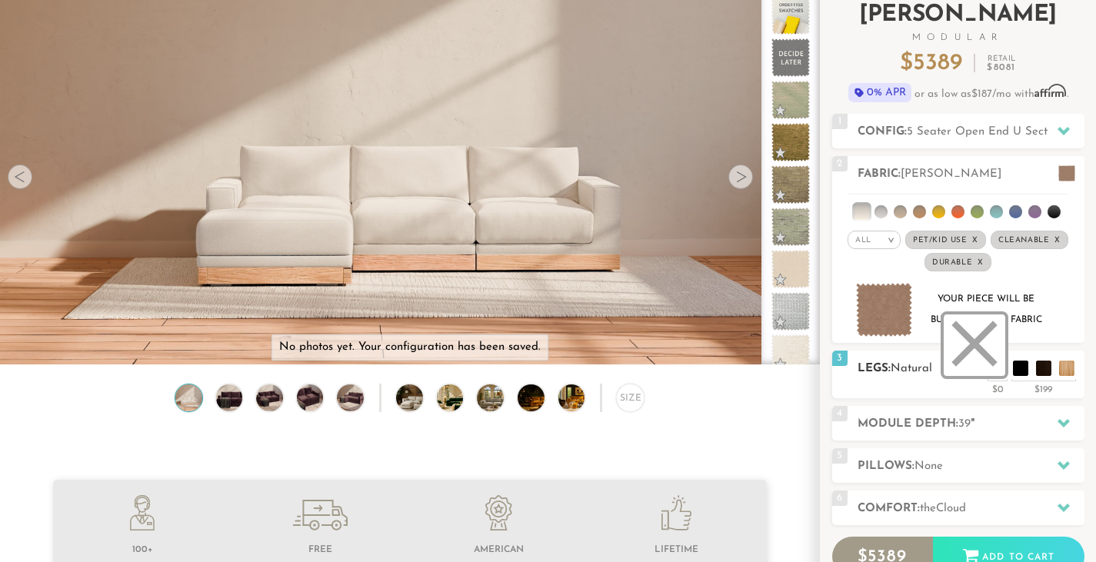
click at [993, 366] on li at bounding box center [975, 346] width 62 height 62
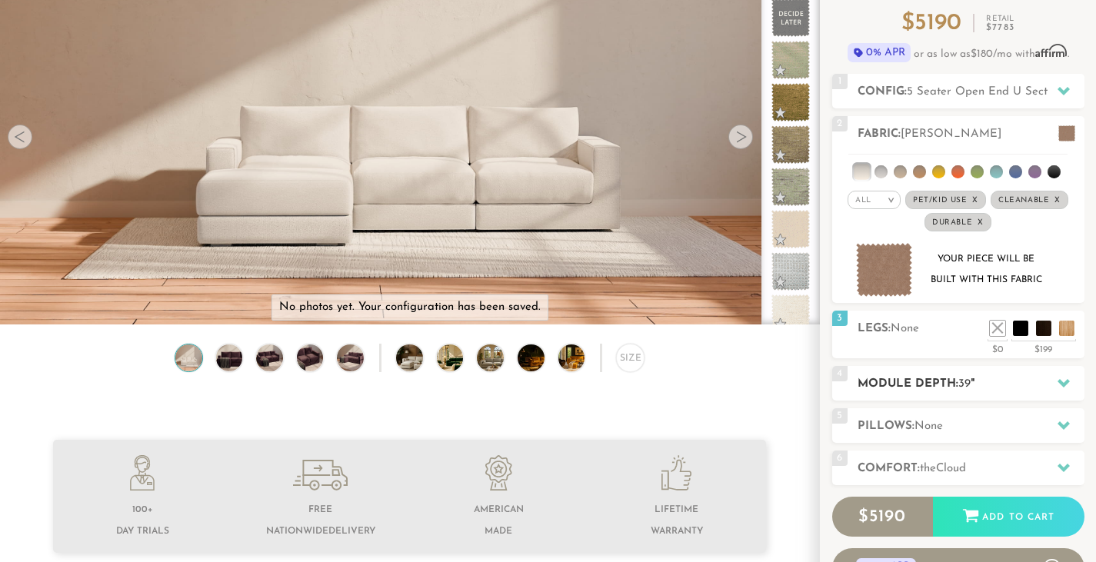
scroll to position [146, 0]
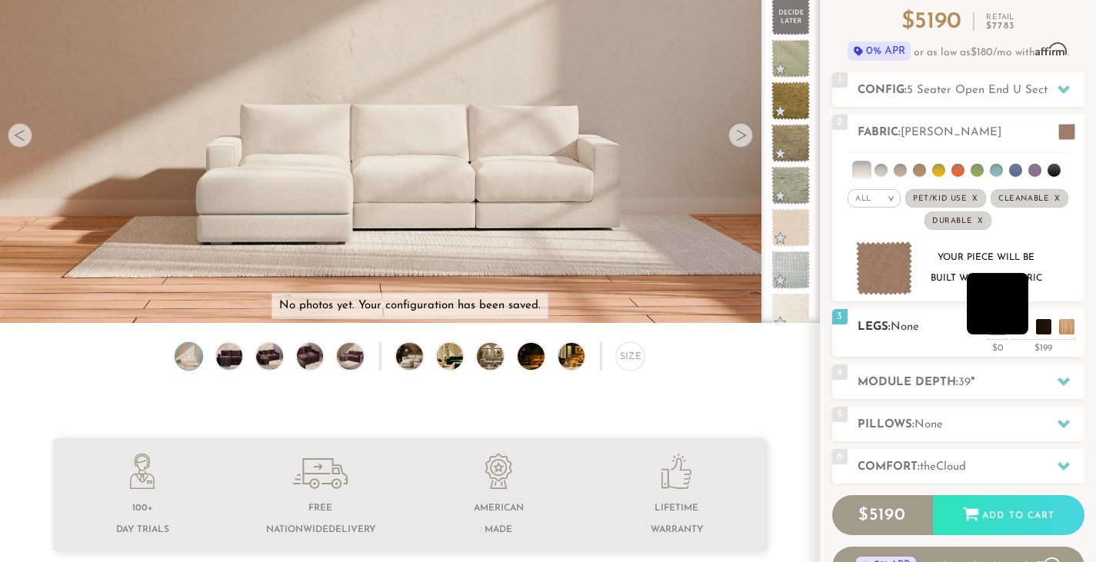
click at [1022, 320] on li at bounding box center [998, 304] width 62 height 62
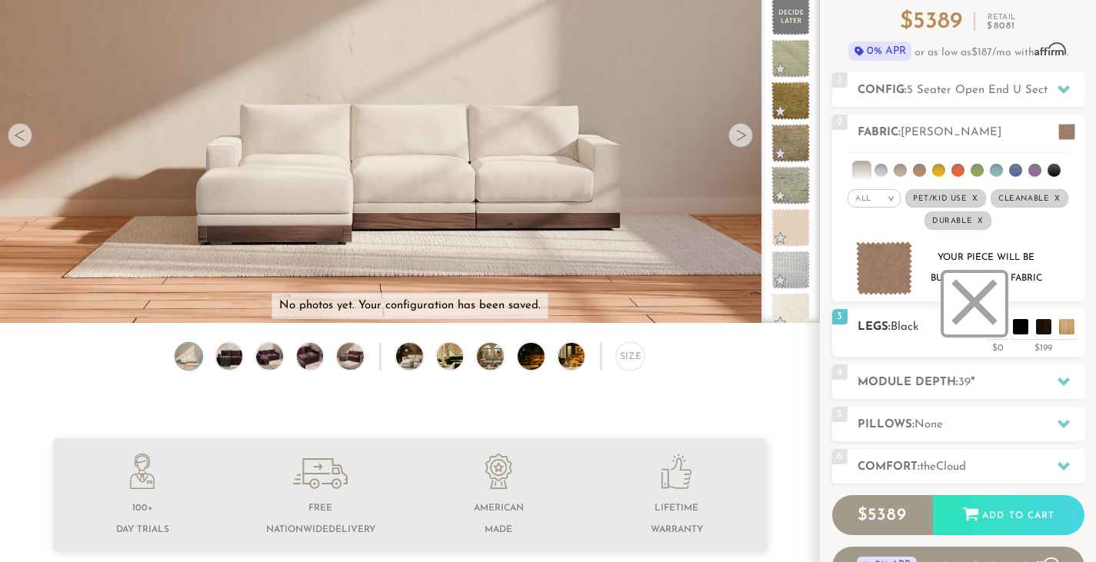
click at [1000, 328] on li at bounding box center [975, 304] width 62 height 62
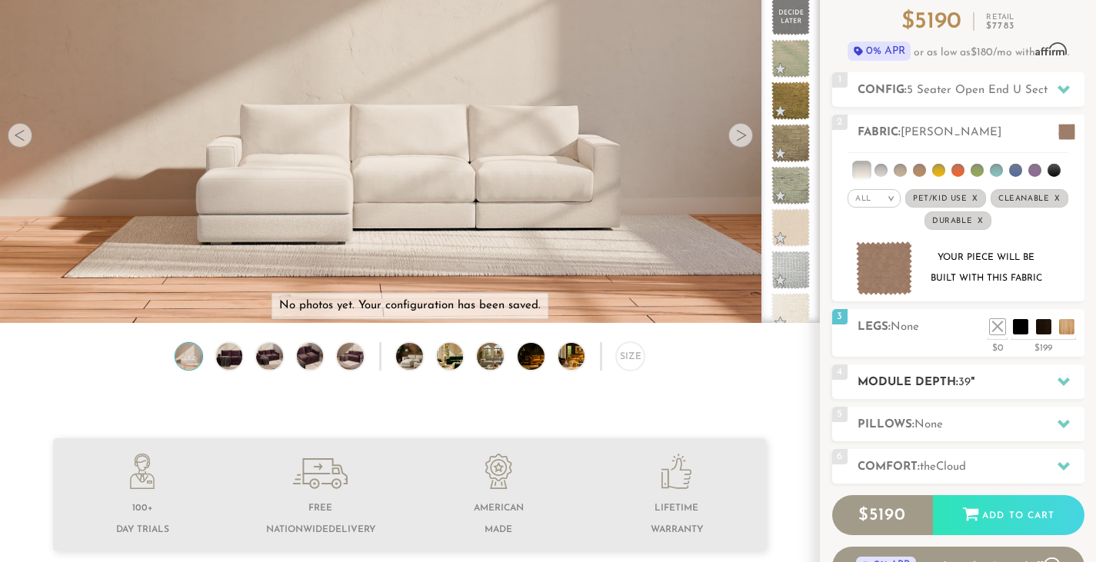
click at [937, 374] on h2 "Module Depth: 39 "" at bounding box center [970, 383] width 227 height 18
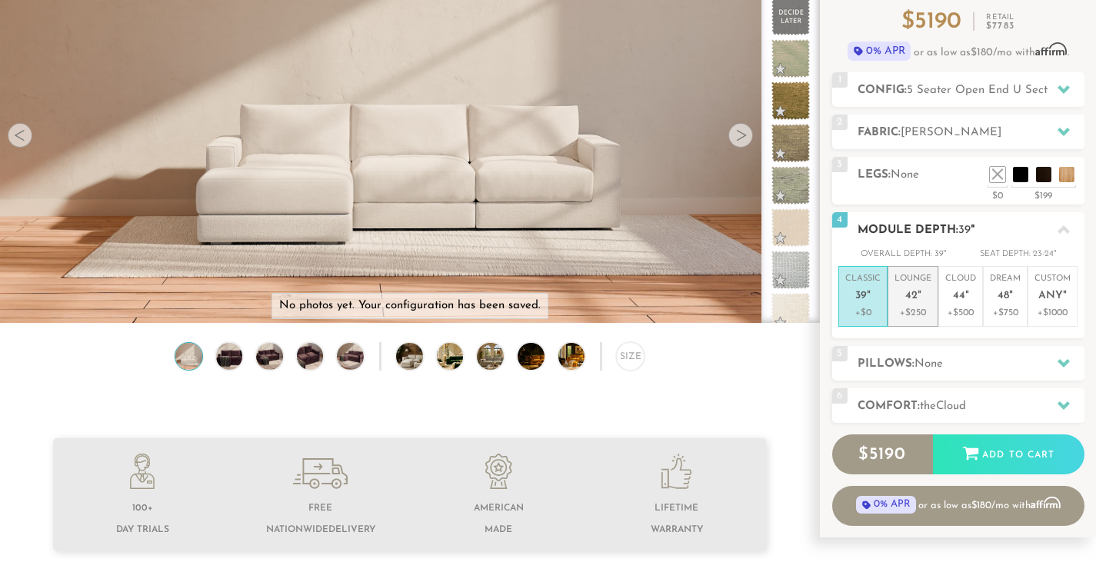
click at [904, 303] on p "Lounge 42 "" at bounding box center [912, 289] width 37 height 33
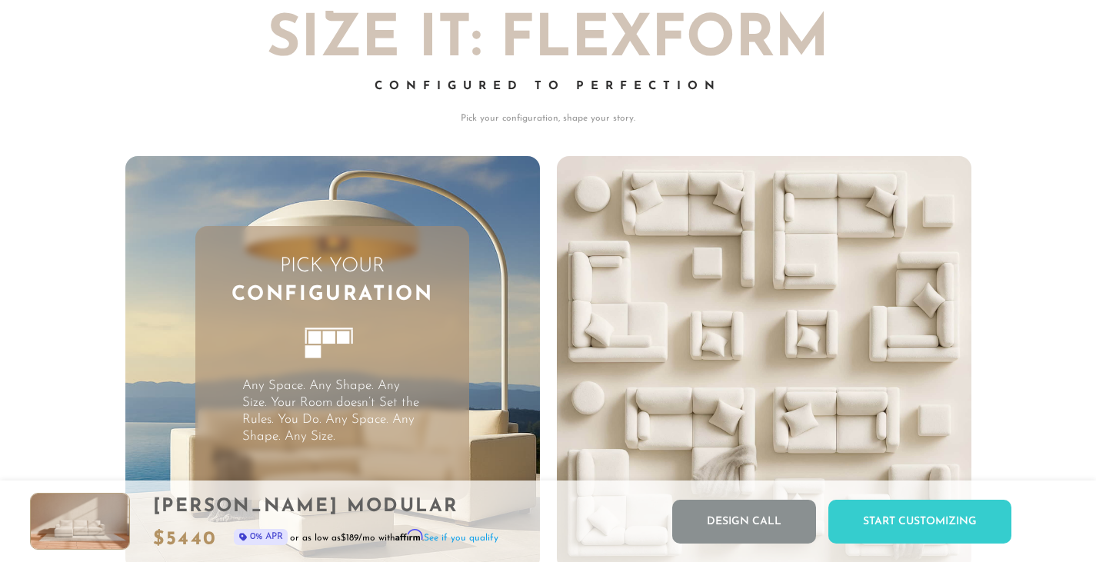
scroll to position [3577, 0]
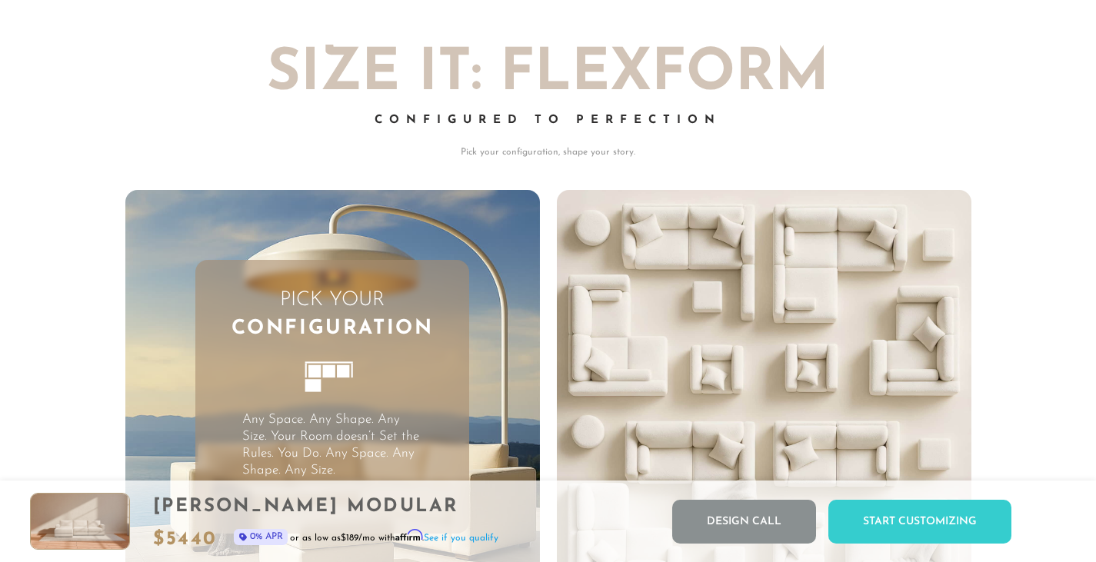
click at [400, 374] on div "Pick Your Configuration Any Space. Any Shape. Any Size. Your Room doesn’t Set t…" at bounding box center [332, 397] width 274 height 274
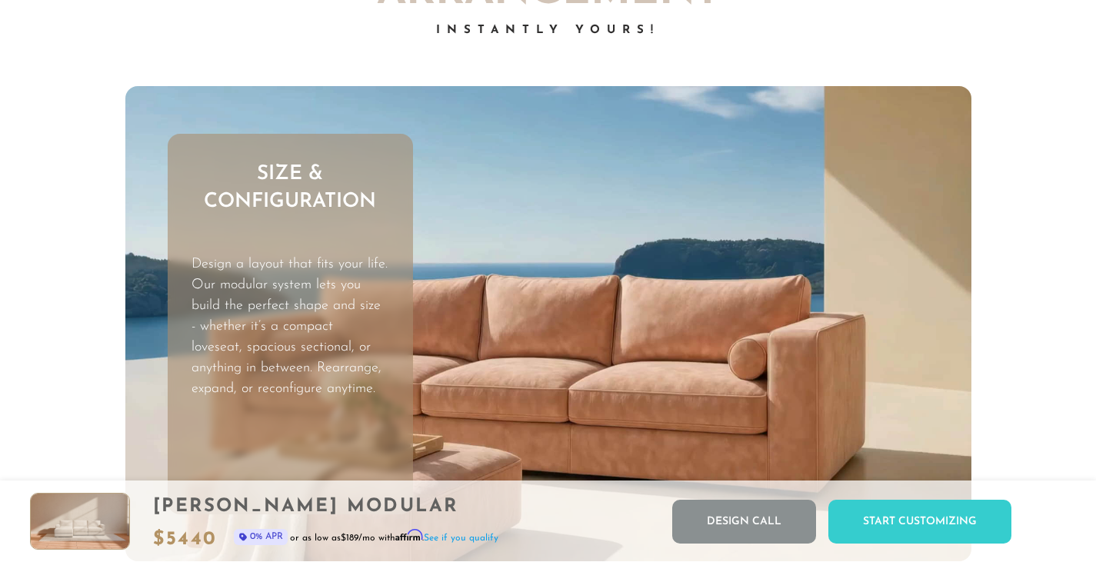
scroll to position [4348, 0]
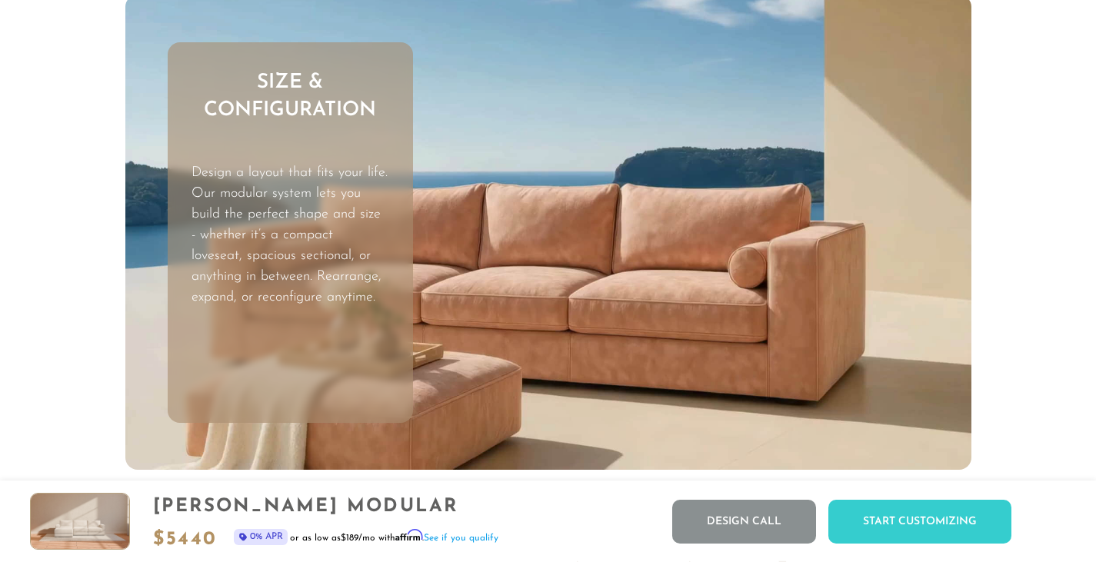
click at [611, 263] on video "Your browser does not support HTML5 video." at bounding box center [548, 233] width 846 height 476
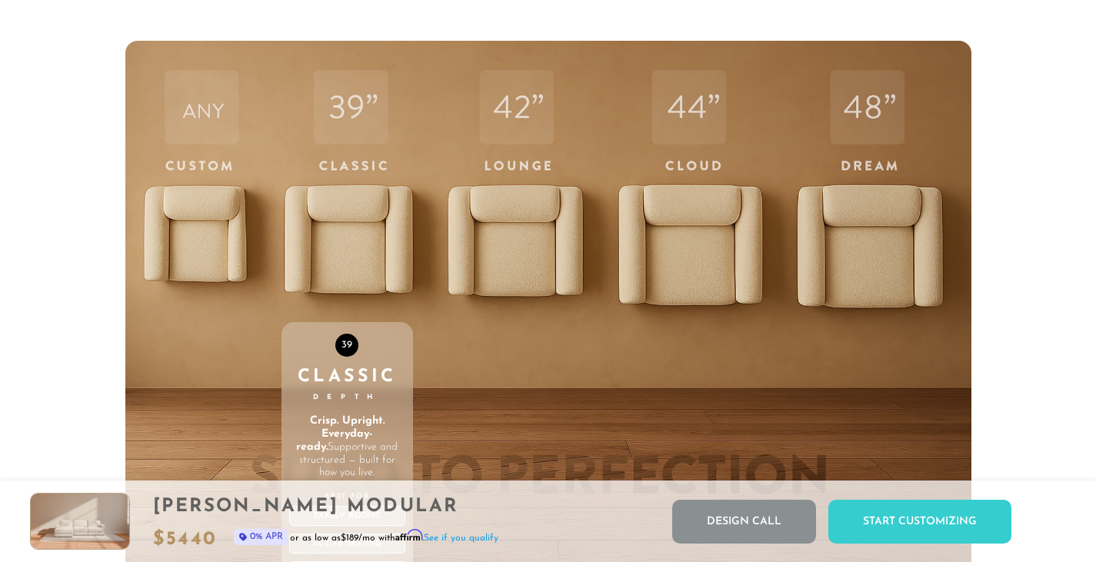
scroll to position [5210, 0]
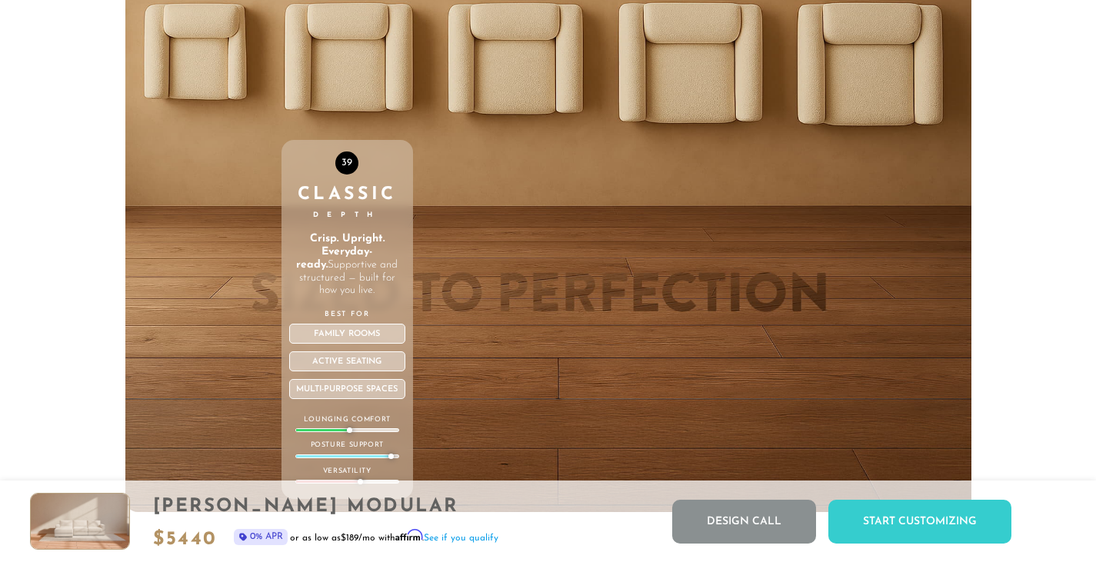
click at [360, 334] on div "Family Rooms" at bounding box center [347, 334] width 116 height 20
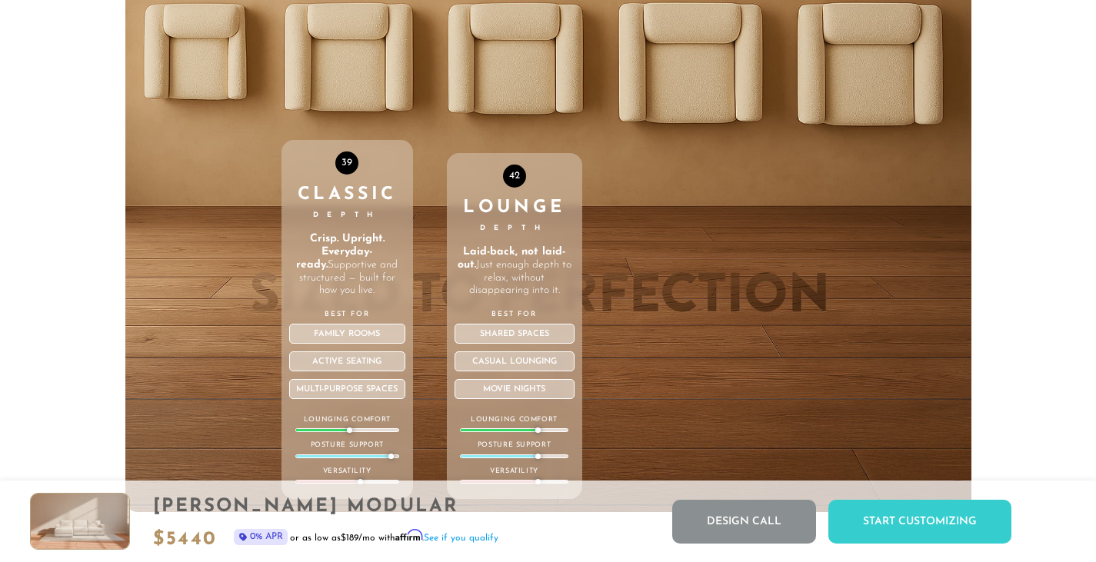
click at [526, 84] on div "42 Lounge Depth Laid-back, not laid-out. Just enough depth to relax, without di…" at bounding box center [514, 186] width 135 height 654
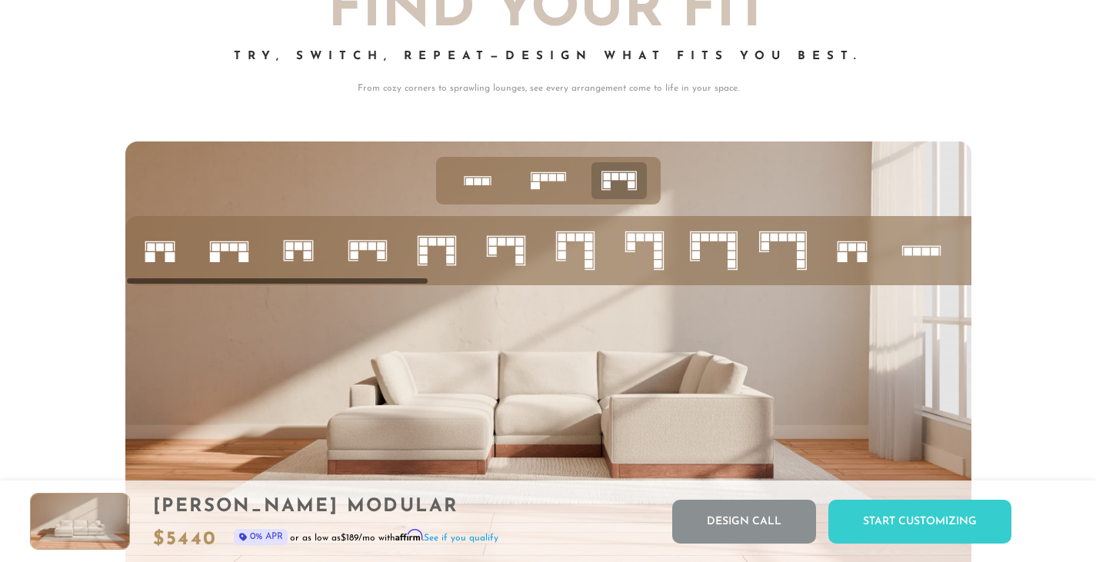
scroll to position [5831, 0]
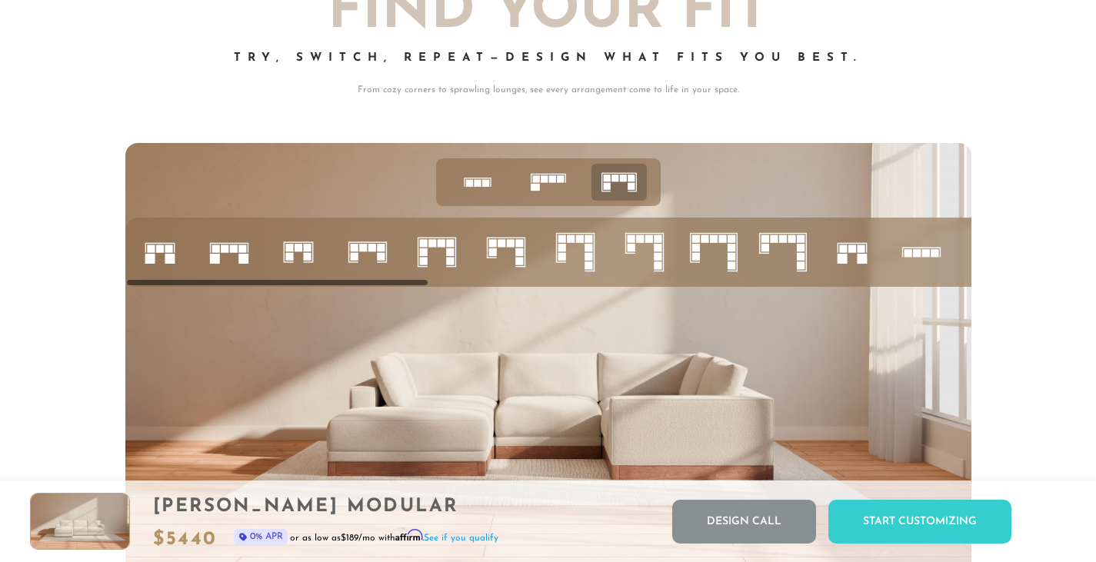
click at [222, 251] on rect at bounding box center [225, 249] width 8 height 8
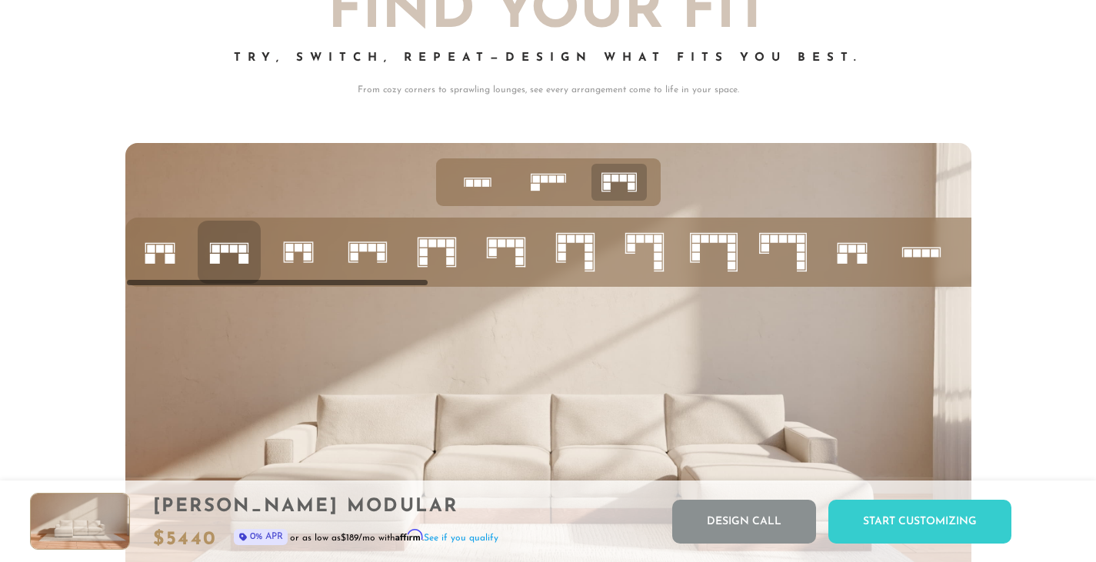
click at [154, 258] on rect at bounding box center [150, 259] width 10 height 10
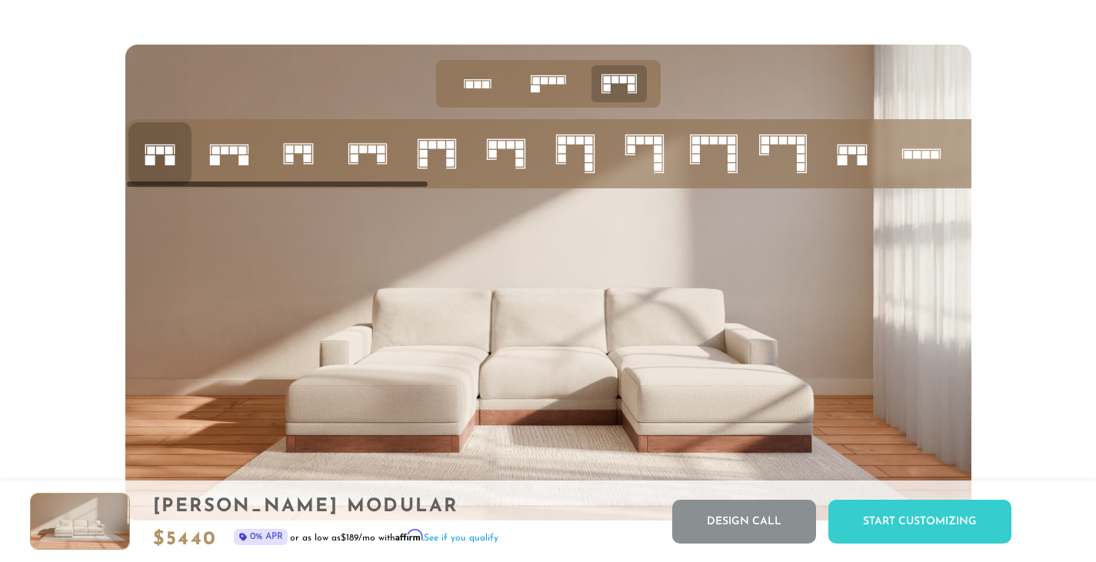
scroll to position [5933, 0]
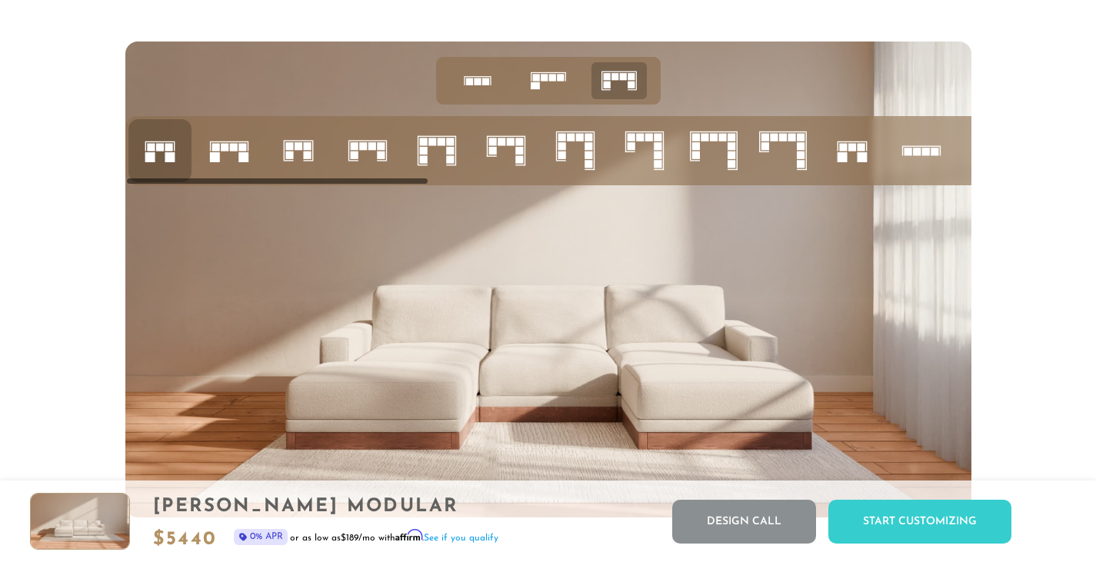
click at [368, 150] on rect at bounding box center [372, 146] width 8 height 8
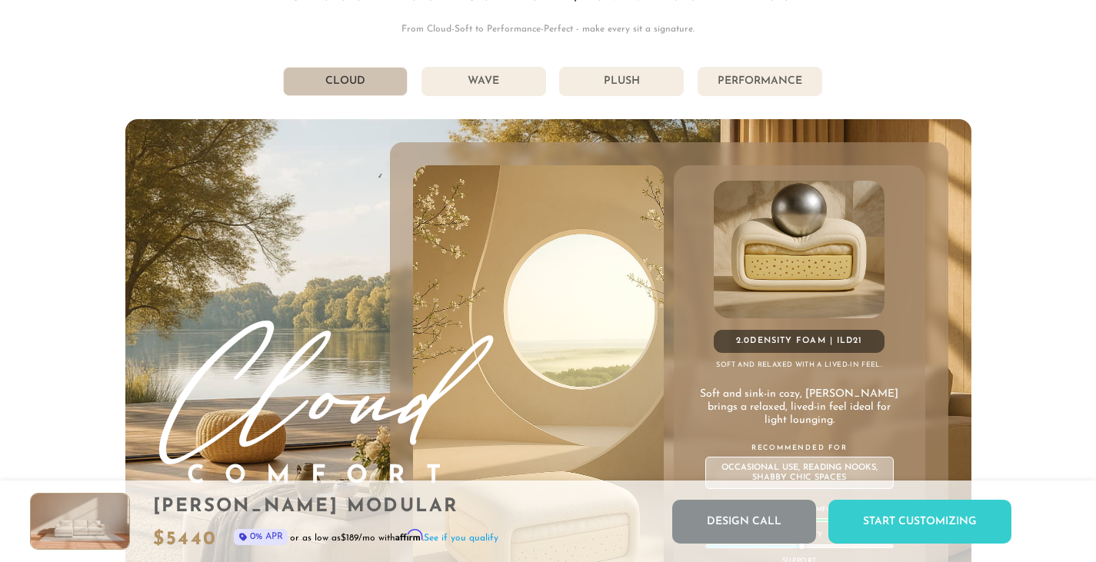
scroll to position [8155, 0]
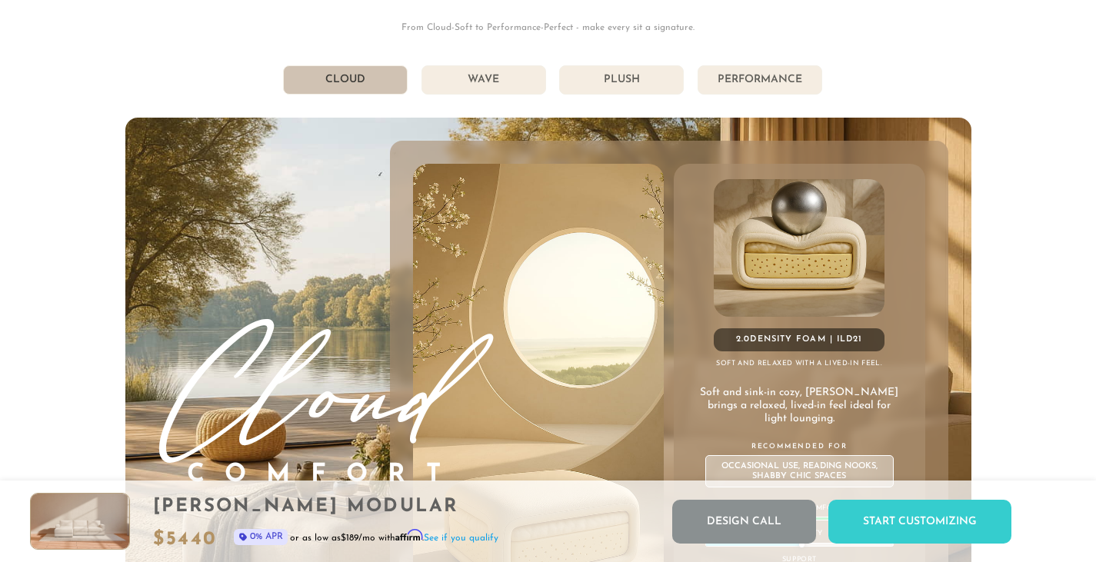
click at [500, 78] on li "Wave" at bounding box center [483, 79] width 125 height 29
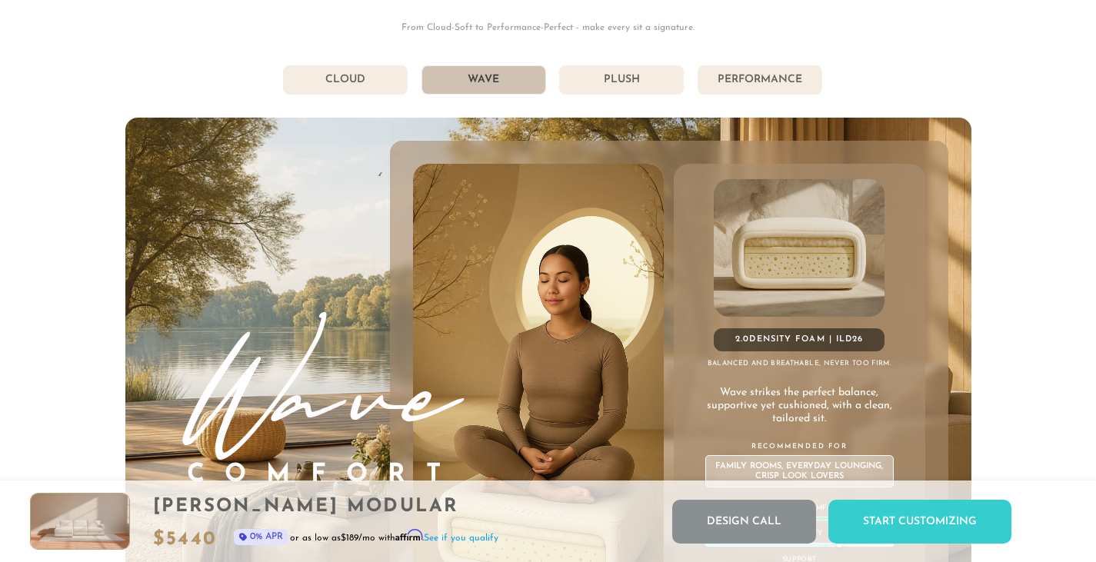
click at [392, 82] on li "Cloud" at bounding box center [345, 79] width 125 height 29
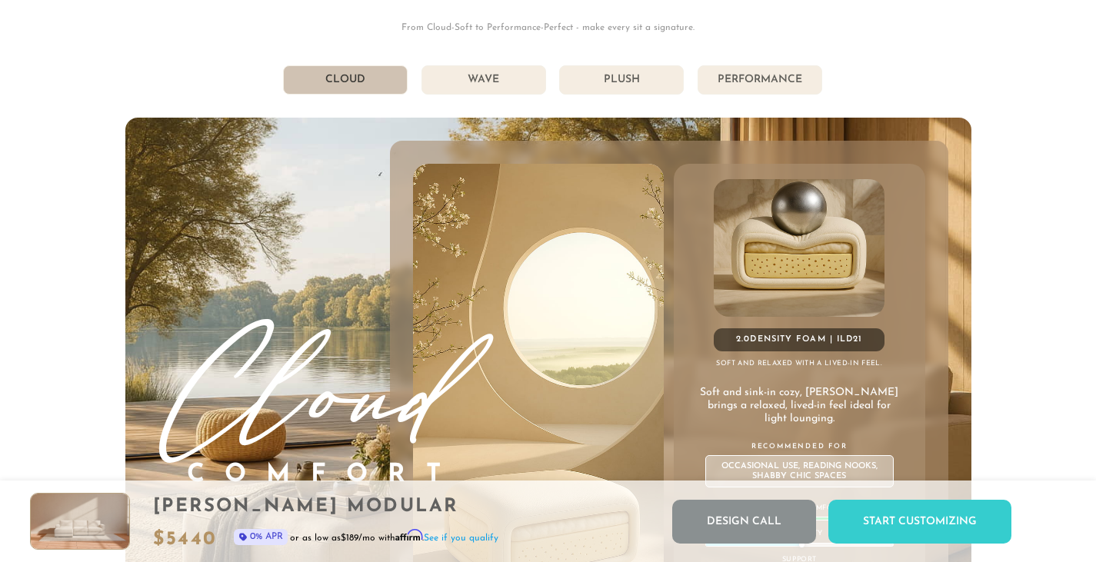
click at [490, 78] on li "Wave" at bounding box center [483, 79] width 125 height 29
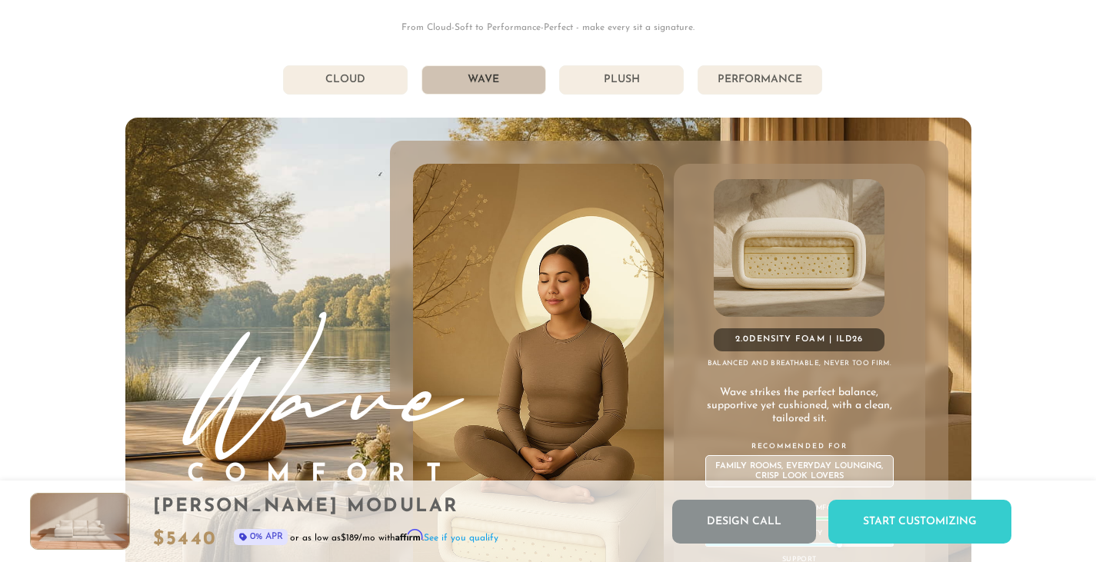
click at [623, 75] on li "Plush" at bounding box center [621, 79] width 125 height 29
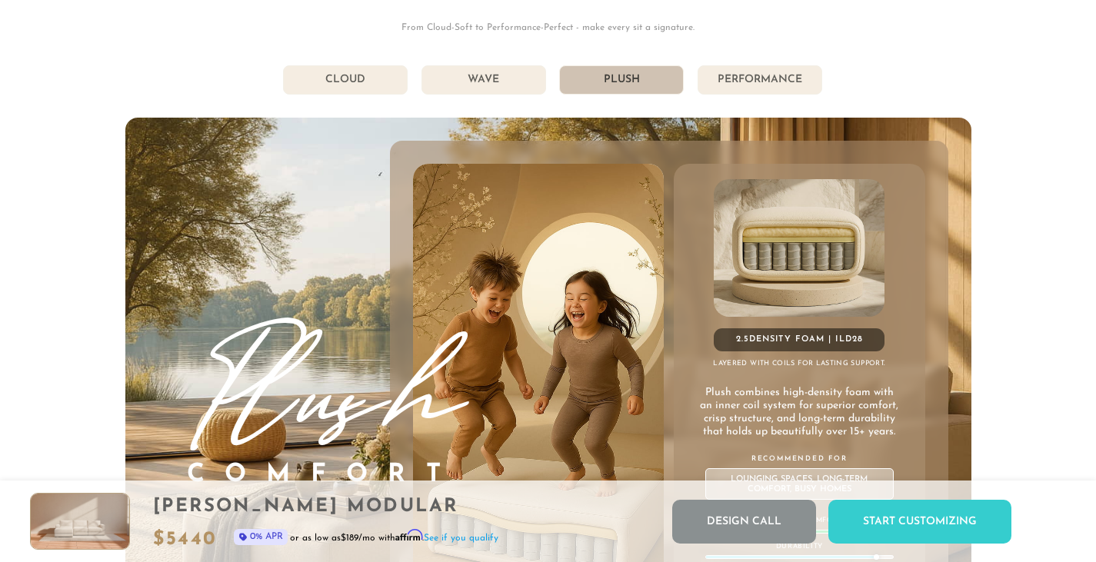
click at [731, 82] on li "Performance" at bounding box center [759, 79] width 125 height 29
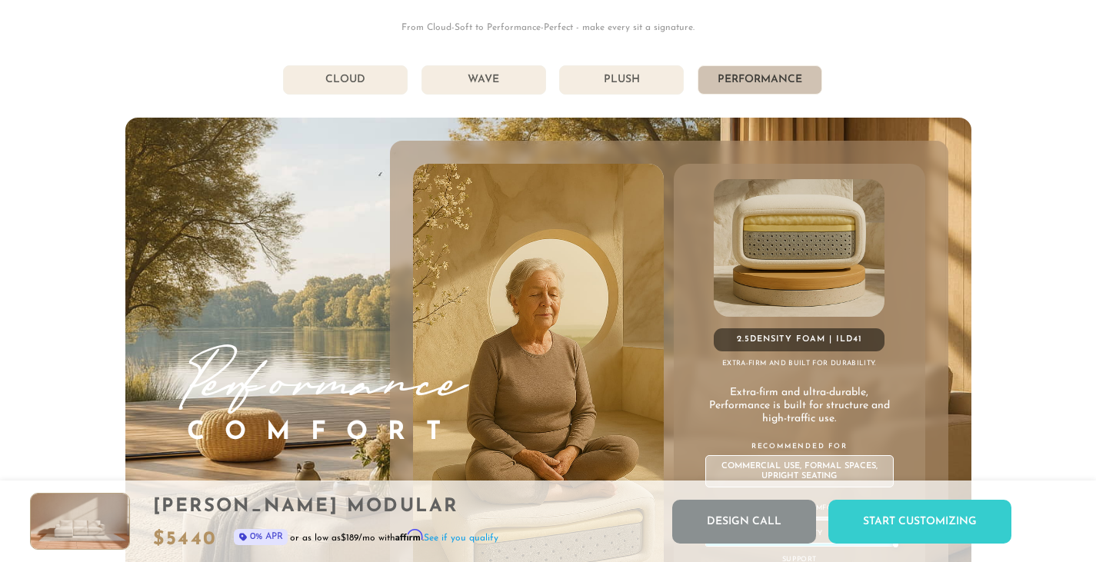
click at [636, 84] on li "Plush" at bounding box center [621, 79] width 125 height 29
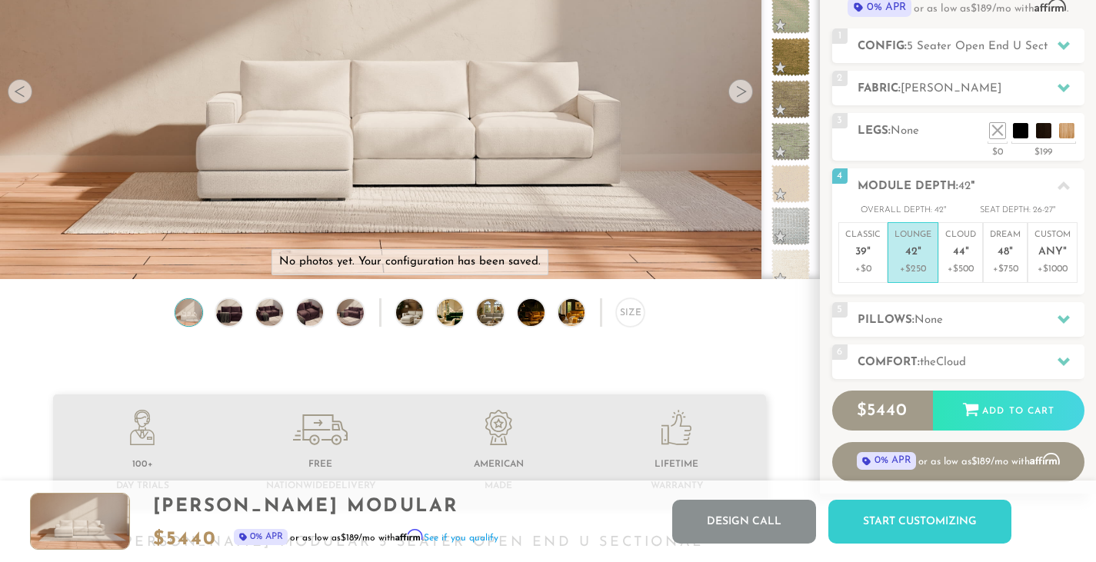
scroll to position [188, 0]
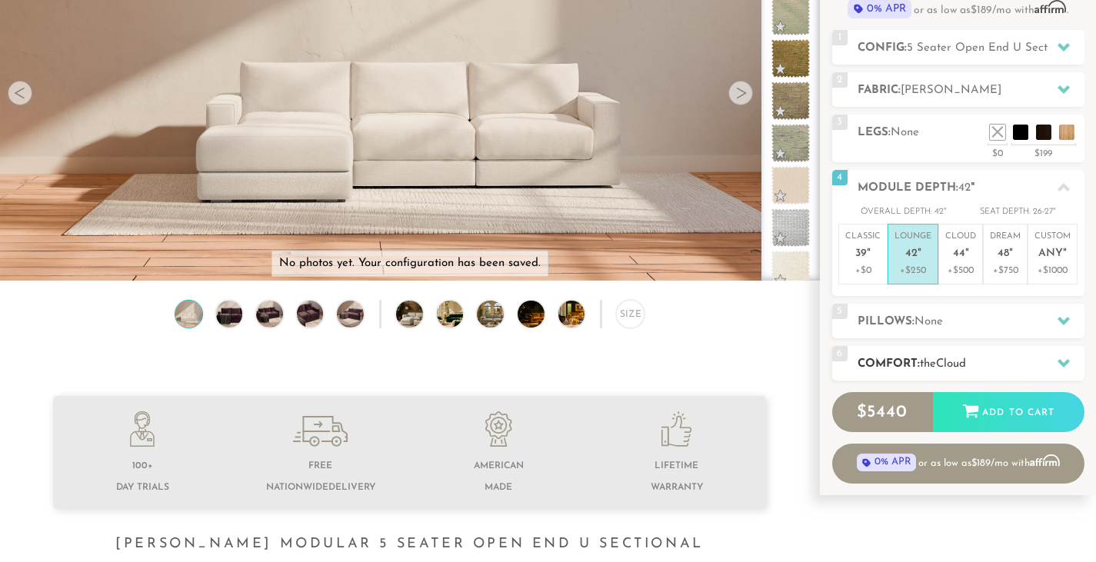
click at [950, 363] on span "Cloud" at bounding box center [951, 364] width 30 height 12
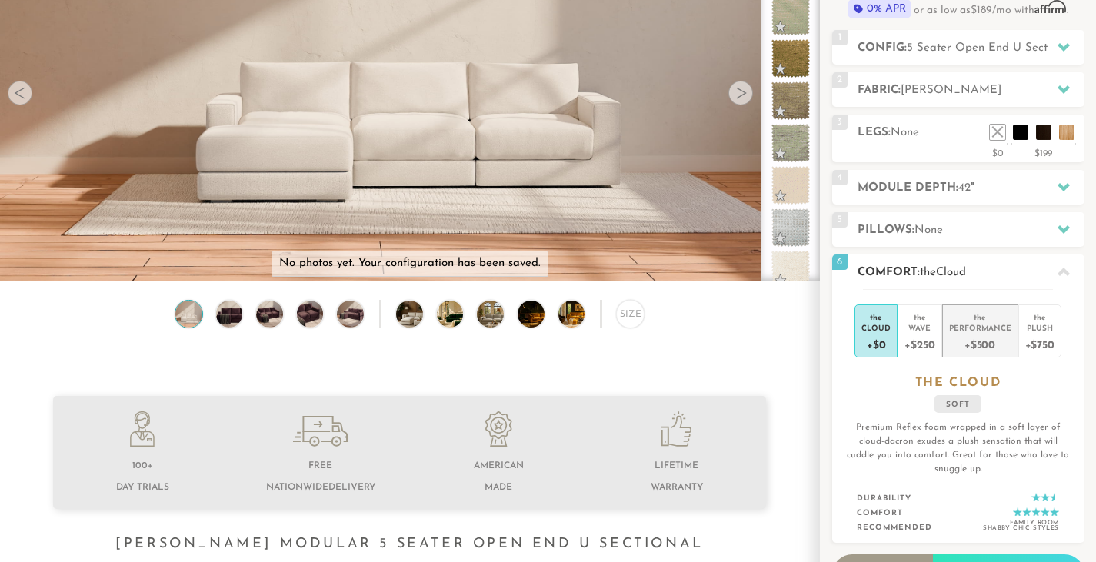
click at [980, 322] on div "Performance" at bounding box center [980, 327] width 62 height 11
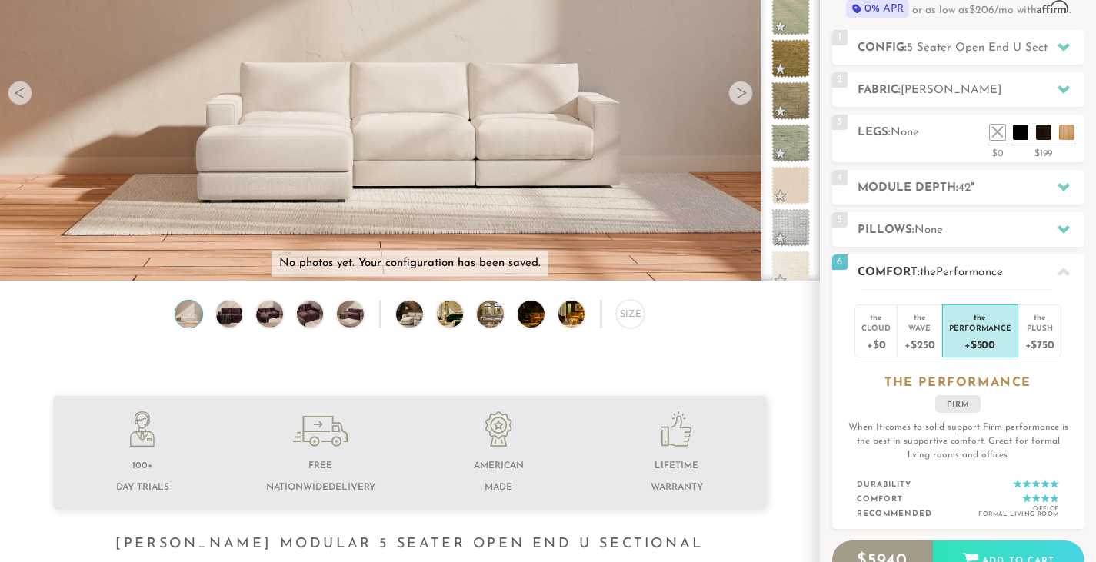
click at [1065, 274] on icon at bounding box center [1063, 272] width 12 height 8
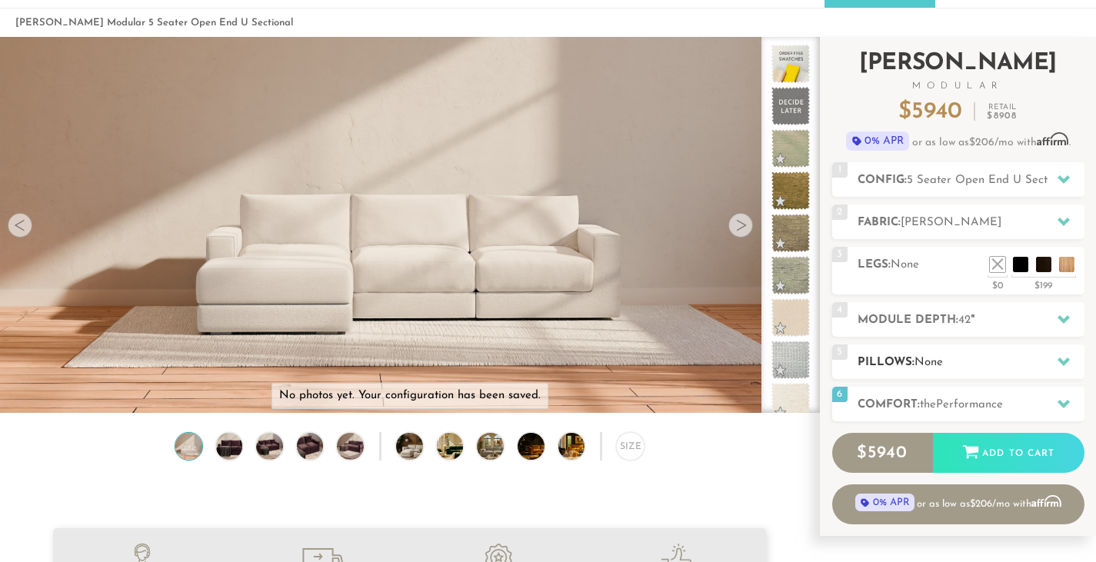
scroll to position [0, 0]
